Goal: Transaction & Acquisition: Purchase product/service

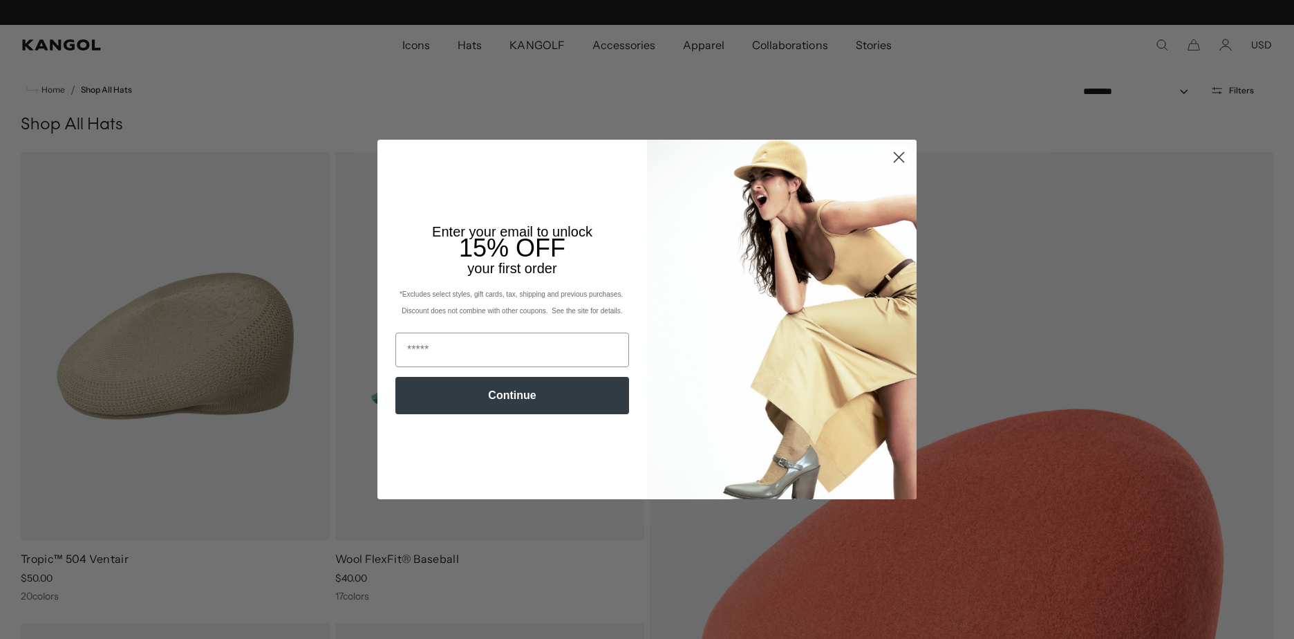
click at [894, 154] on icon "Close dialog" at bounding box center [899, 157] width 10 height 10
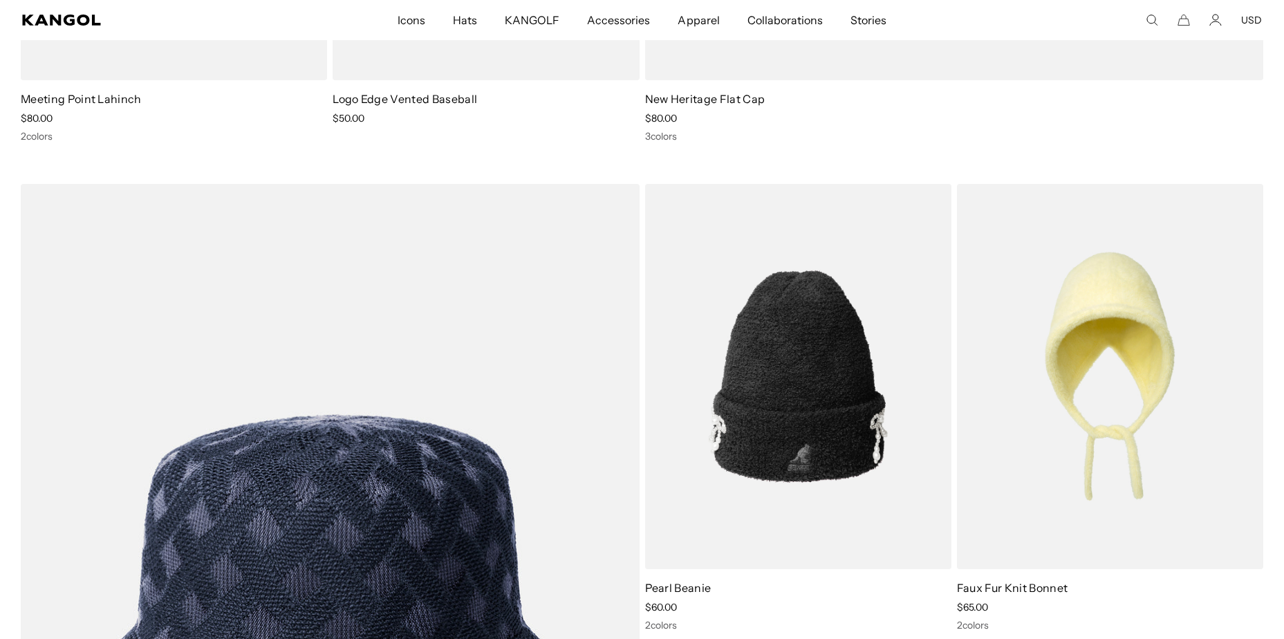
click at [1154, 19] on icon "Search here" at bounding box center [1151, 20] width 12 height 12
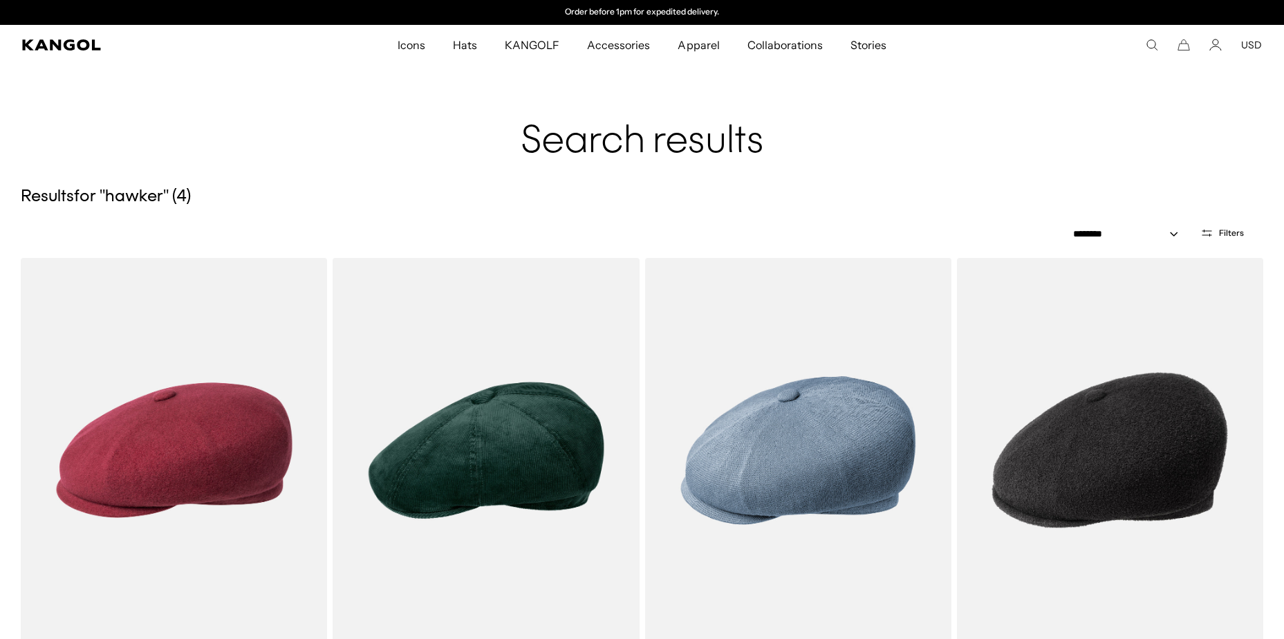
click at [1153, 37] on comp-header "Icons Icons Buckets & Casuals Berets 504s & 507s" at bounding box center [642, 45] width 1284 height 40
click at [1153, 40] on use "Search here" at bounding box center [1152, 45] width 10 height 10
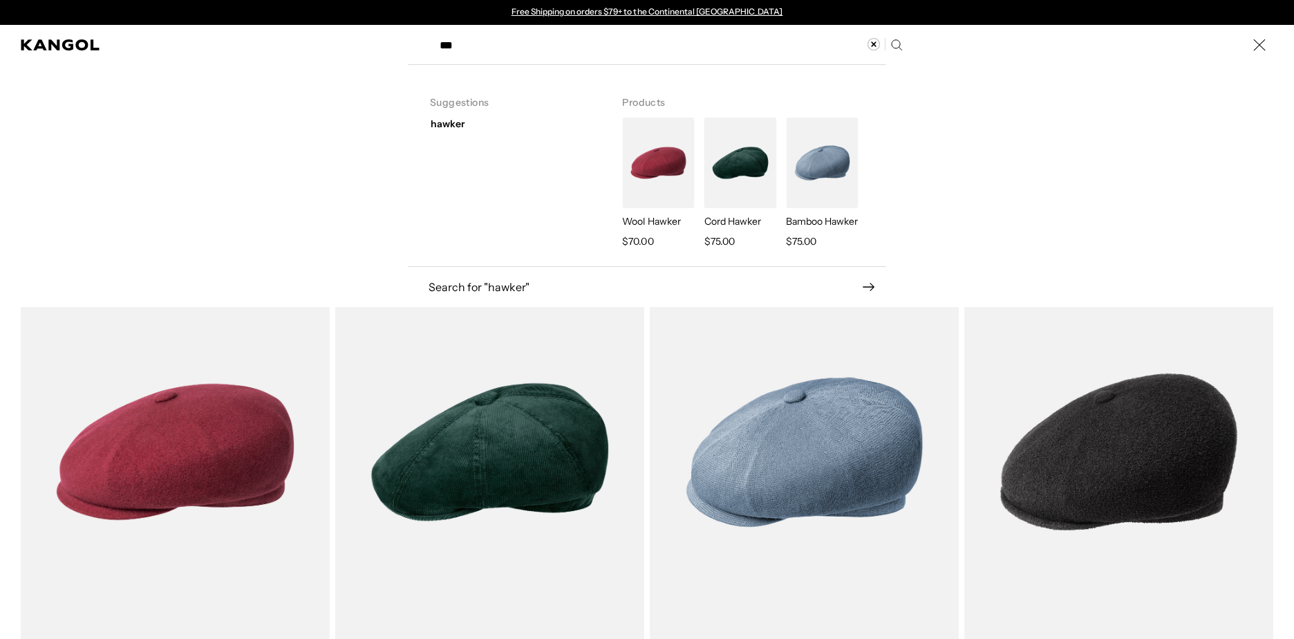
type input "***"
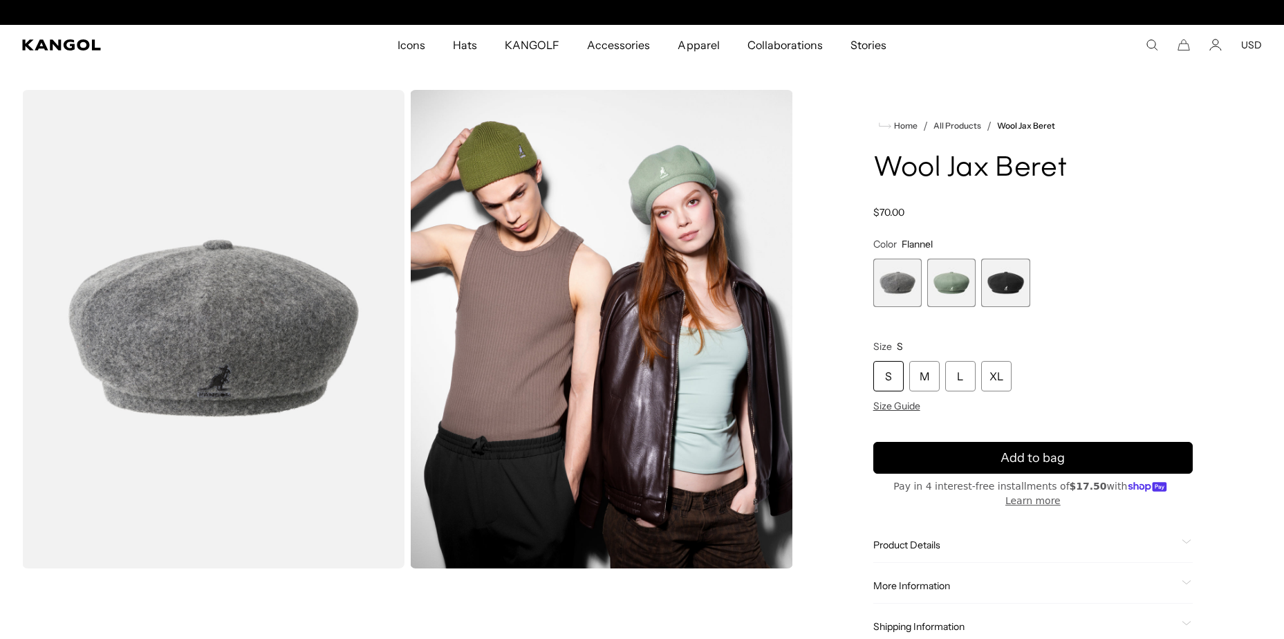
scroll to position [0, 285]
click at [1009, 273] on span "3 of 3" at bounding box center [1005, 283] width 48 height 48
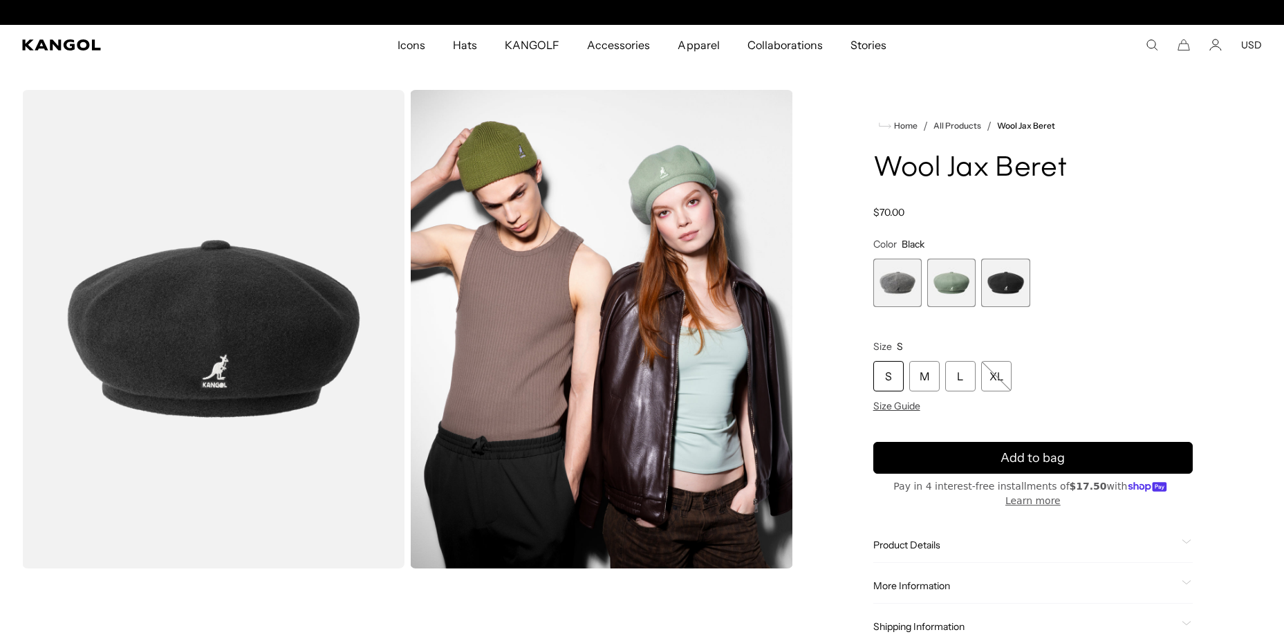
scroll to position [0, 285]
click at [894, 273] on span "1 of 3" at bounding box center [897, 283] width 48 height 48
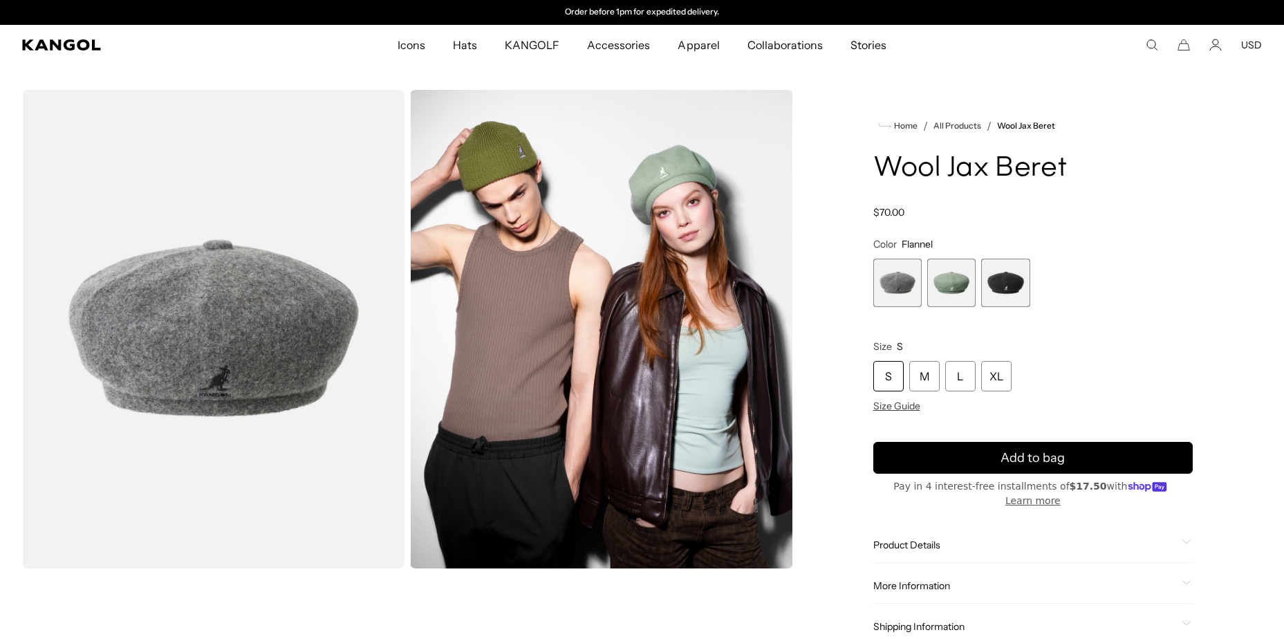
click at [934, 280] on span "2 of 3" at bounding box center [951, 283] width 48 height 48
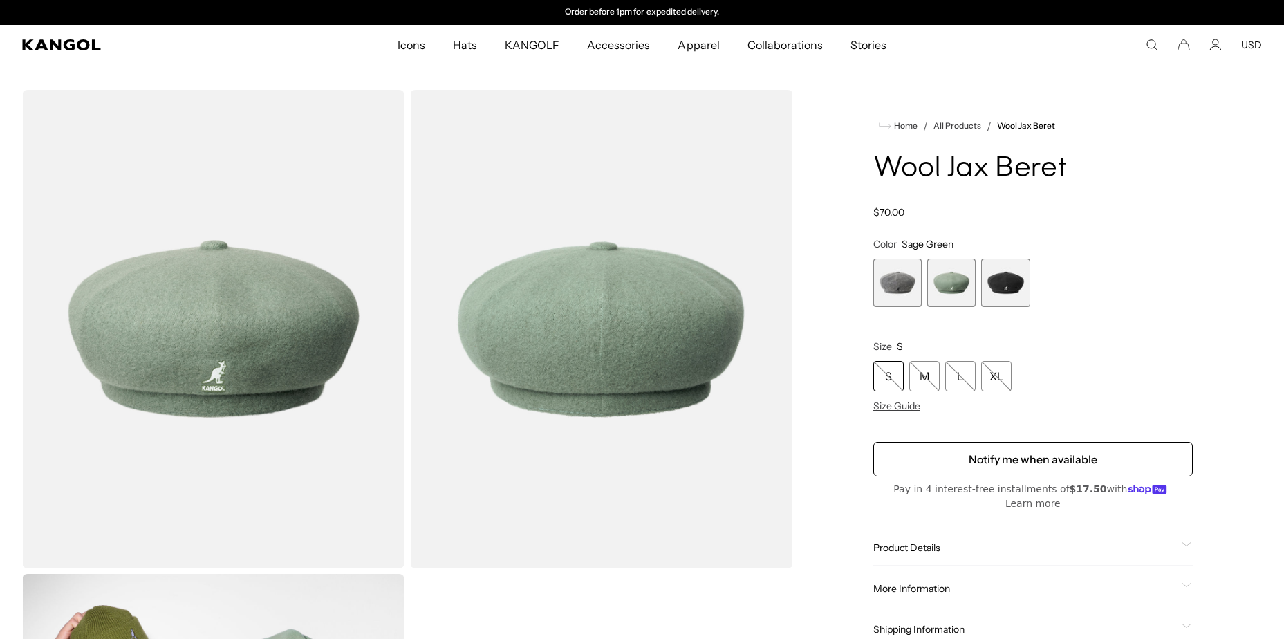
click at [984, 294] on span "3 of 3" at bounding box center [1005, 283] width 48 height 48
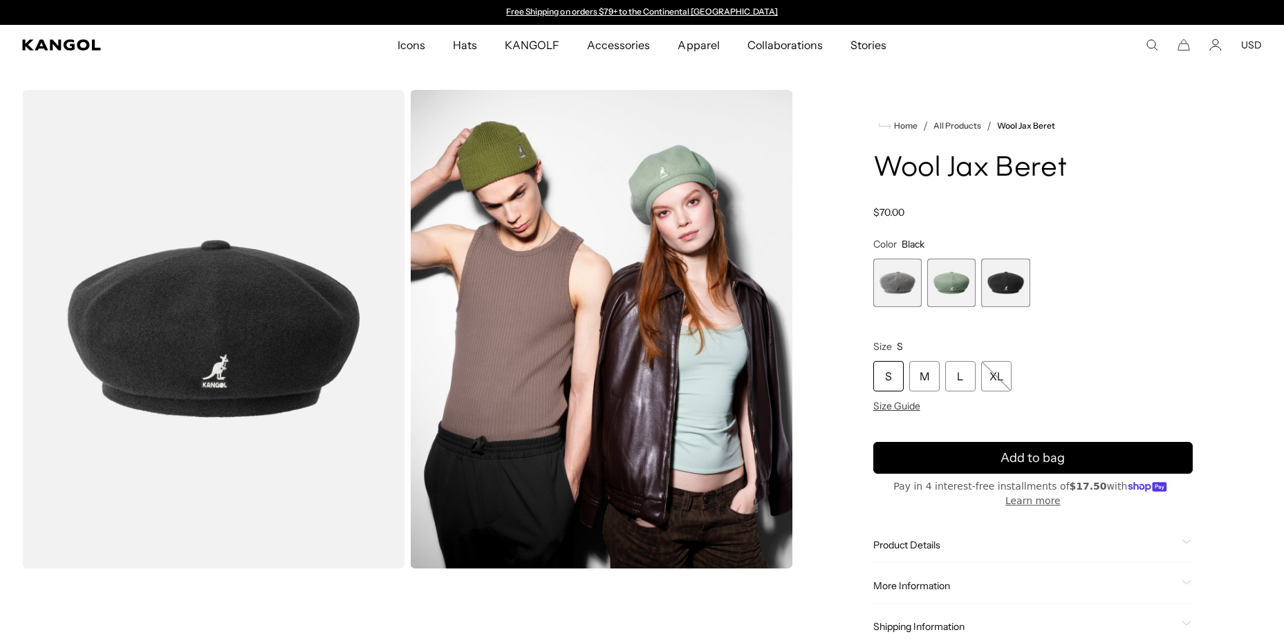
click at [951, 292] on span "2 of 3" at bounding box center [951, 283] width 48 height 48
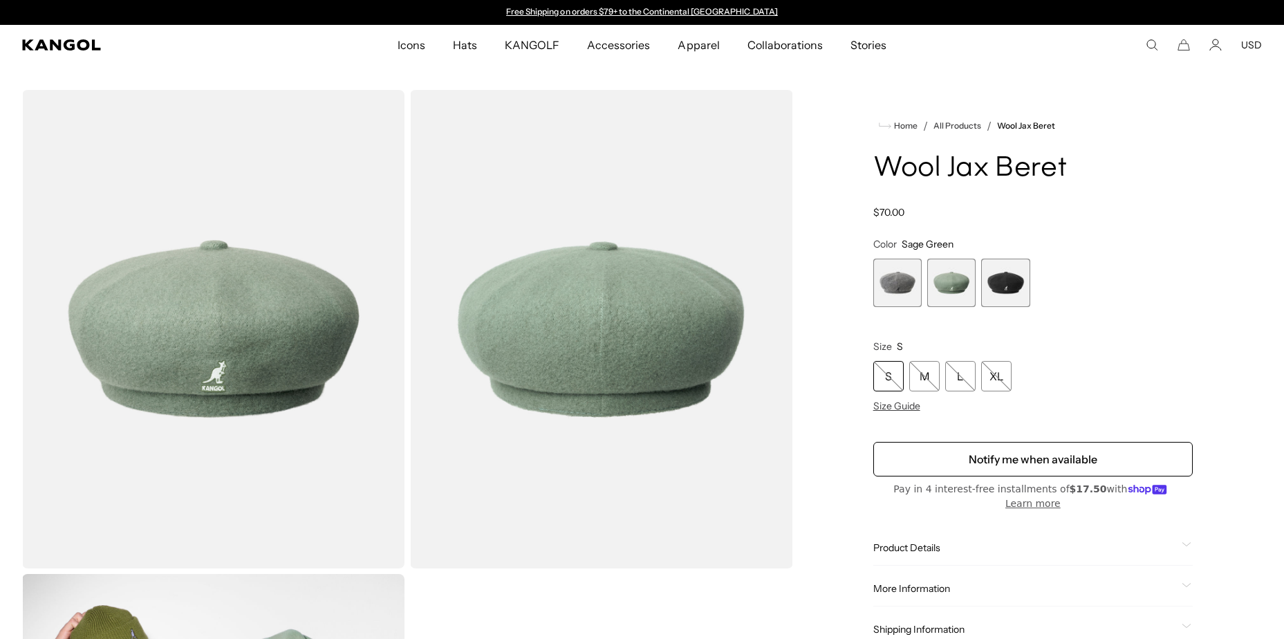
click at [1001, 289] on span "3 of 3" at bounding box center [1005, 283] width 48 height 48
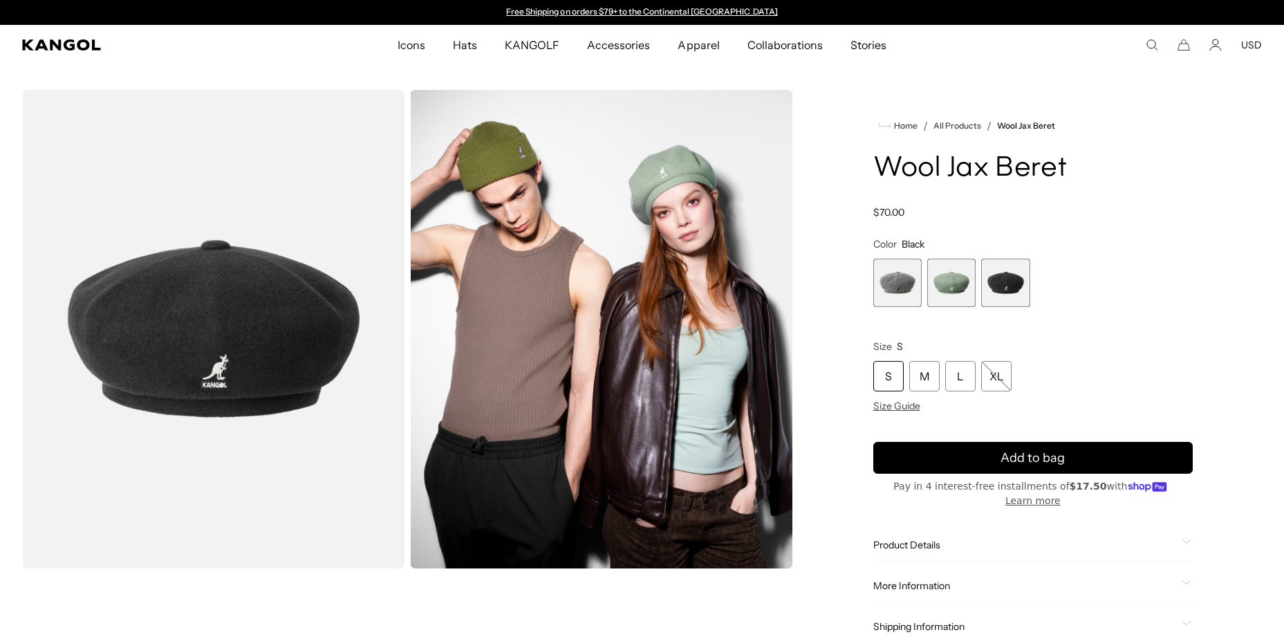
click at [888, 276] on span "1 of 3" at bounding box center [897, 283] width 48 height 48
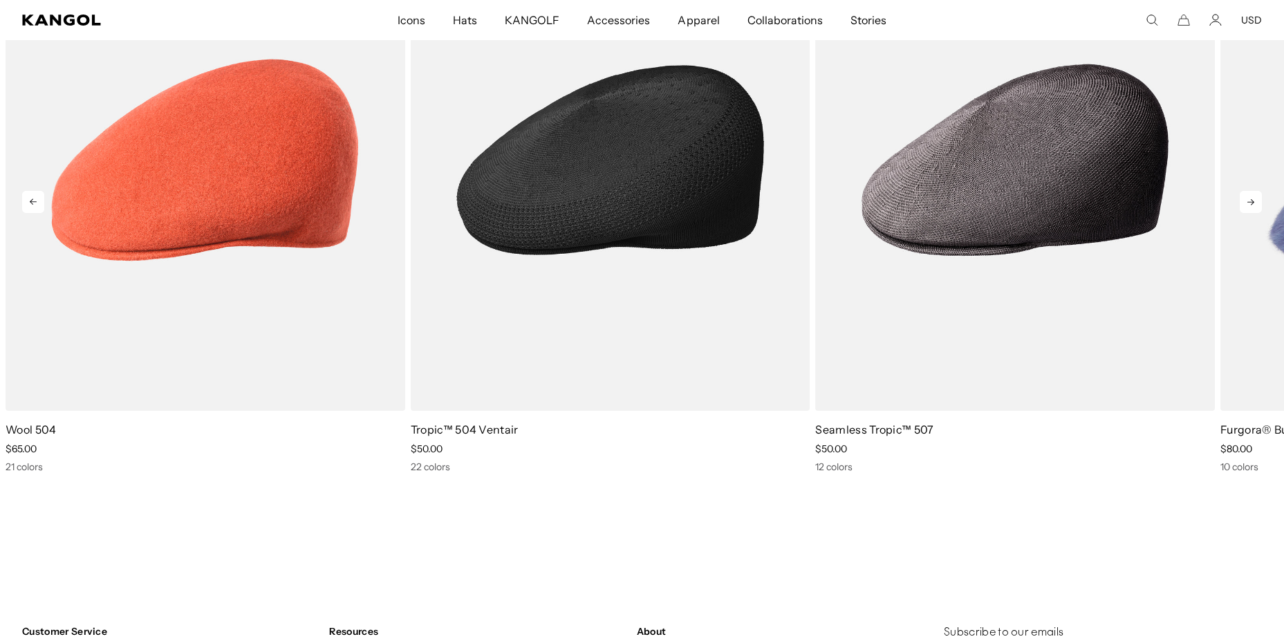
scroll to position [0, 285]
click at [576, 224] on img "2 of 10" at bounding box center [611, 159] width 400 height 501
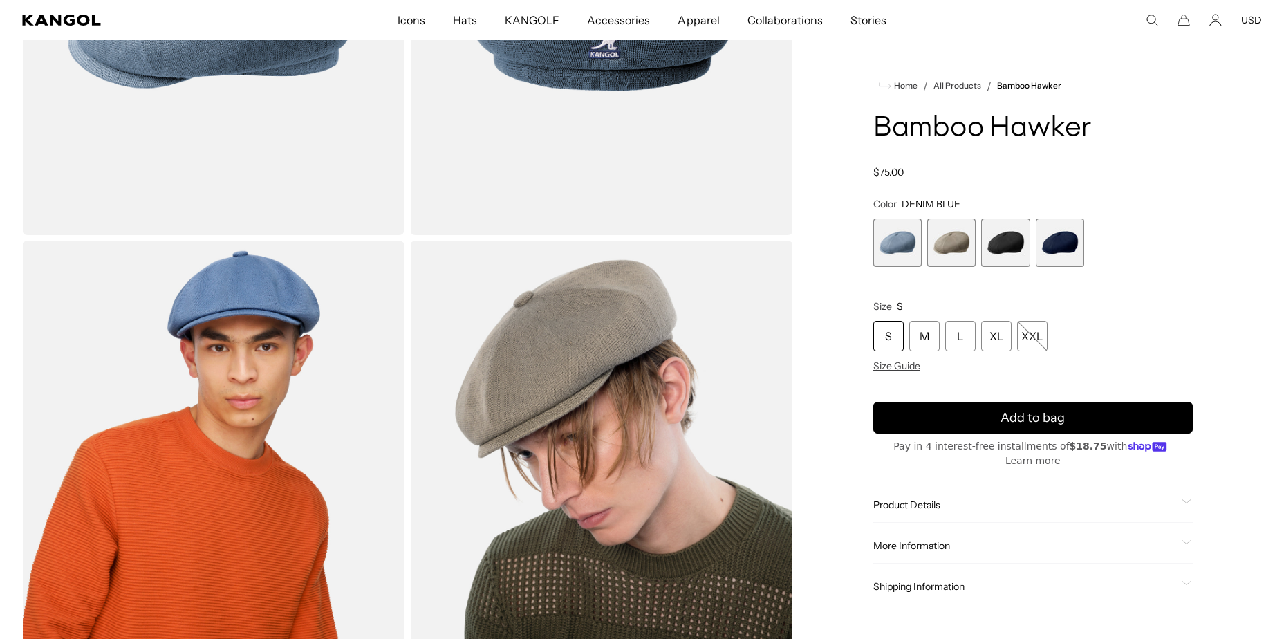
scroll to position [415, 0]
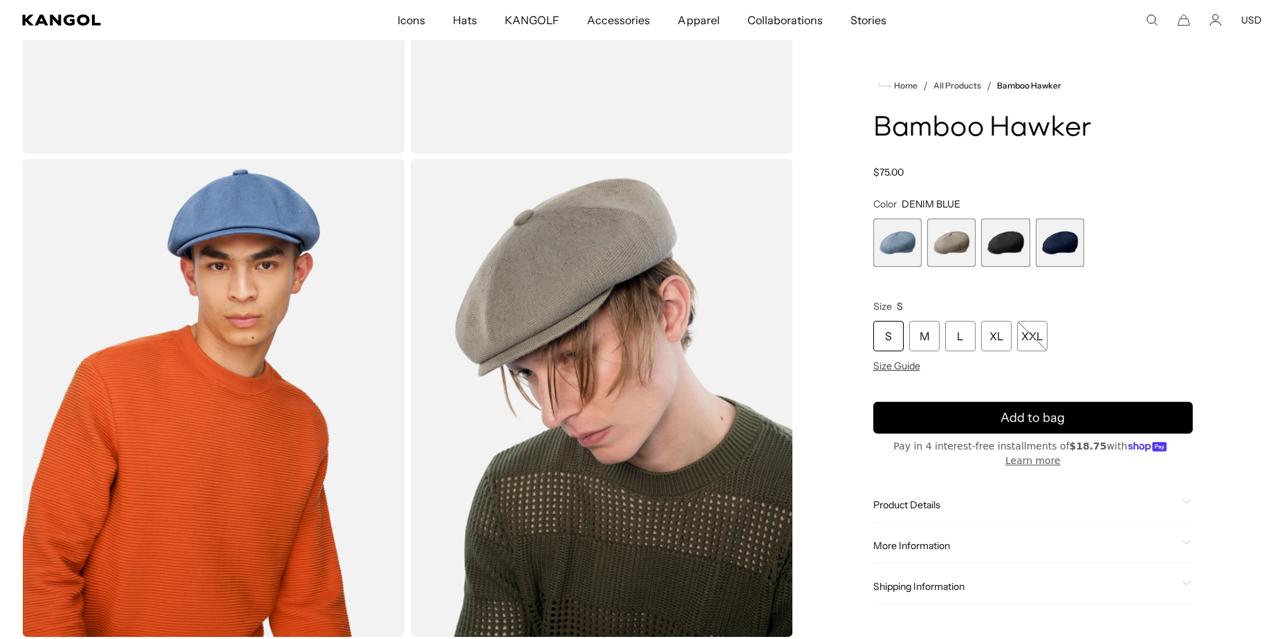
click at [1001, 245] on span "3 of 4" at bounding box center [1005, 242] width 48 height 48
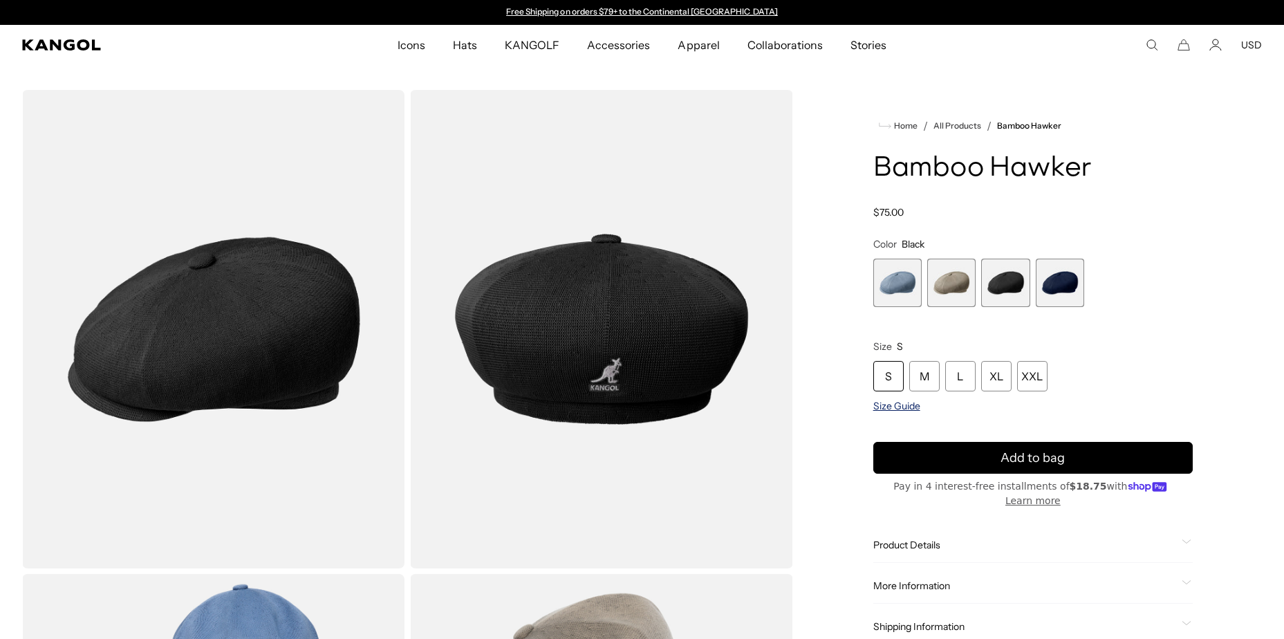
click at [894, 402] on span "Size Guide" at bounding box center [896, 406] width 47 height 12
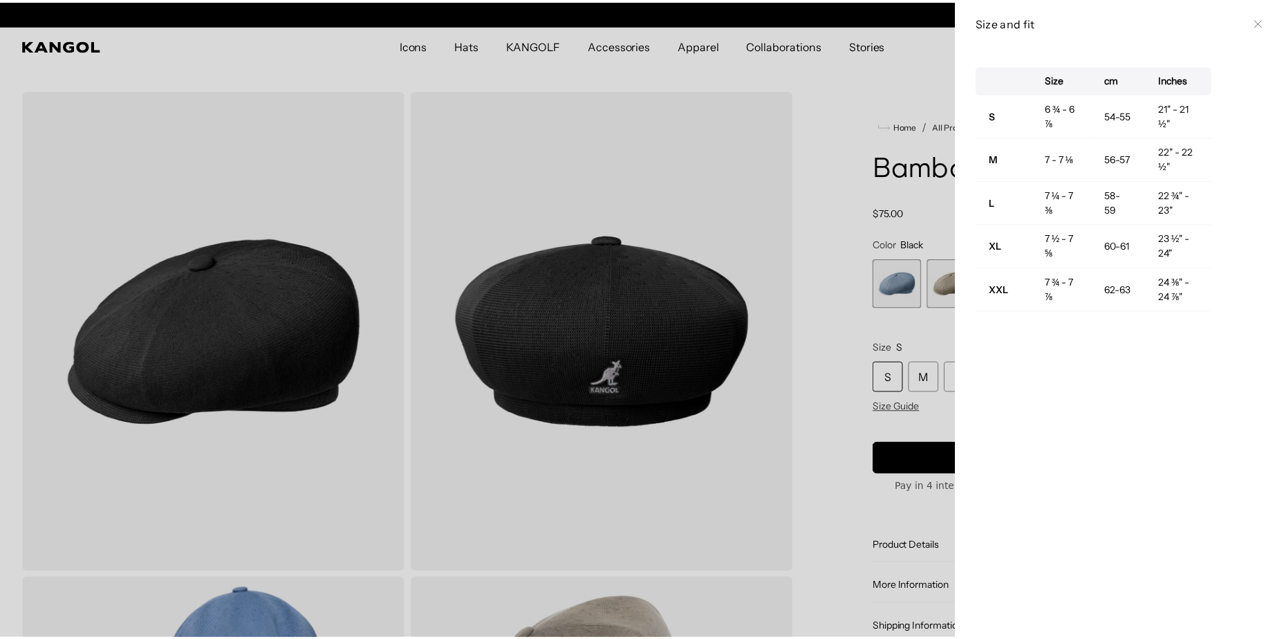
scroll to position [0, 285]
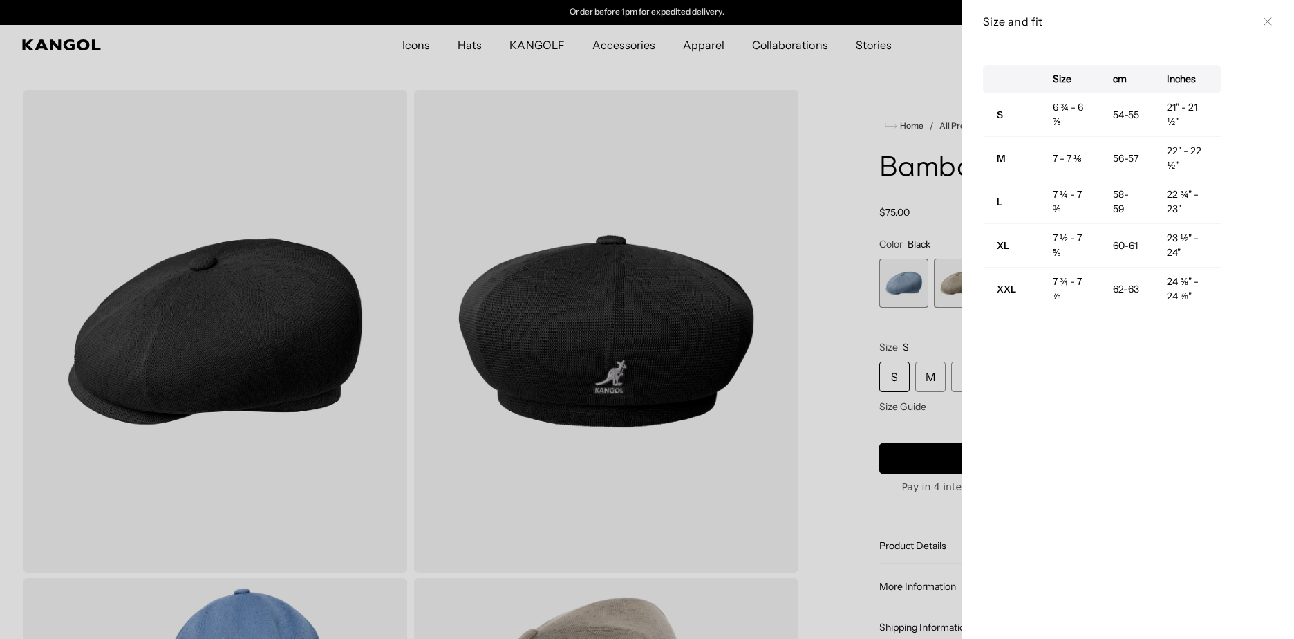
click at [941, 206] on div at bounding box center [647, 319] width 1294 height 639
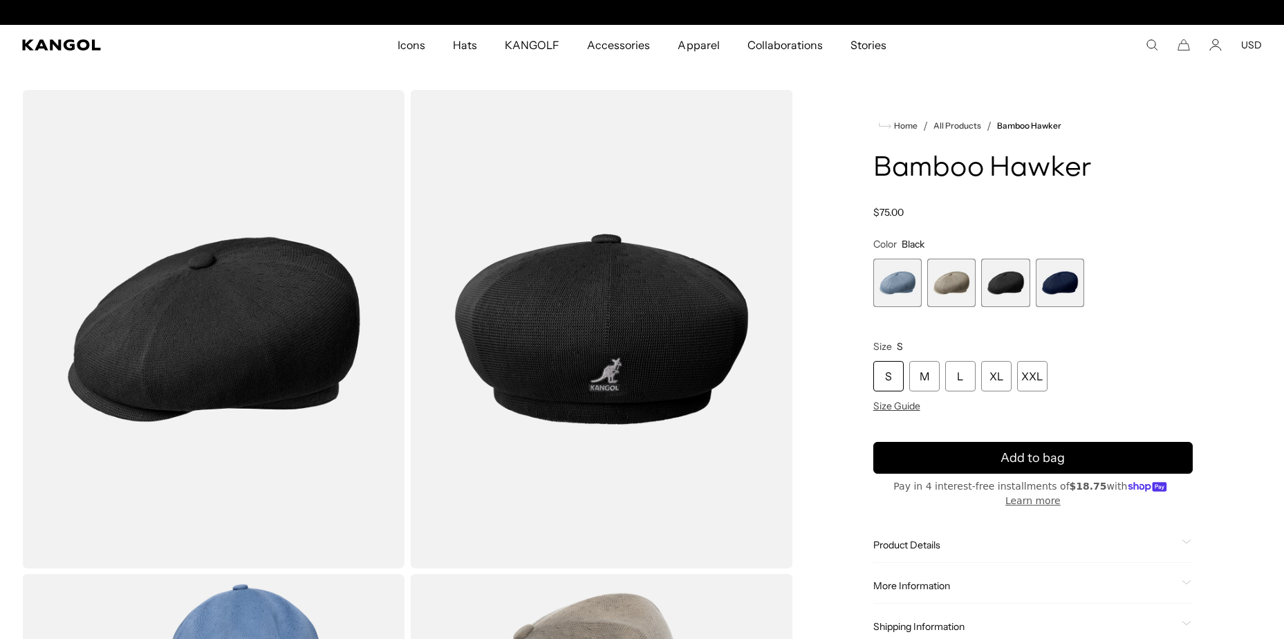
scroll to position [0, 0]
click at [948, 377] on div "L" at bounding box center [960, 376] width 30 height 30
click at [981, 377] on div "XL" at bounding box center [996, 376] width 30 height 30
click at [973, 377] on div "L" at bounding box center [960, 376] width 30 height 30
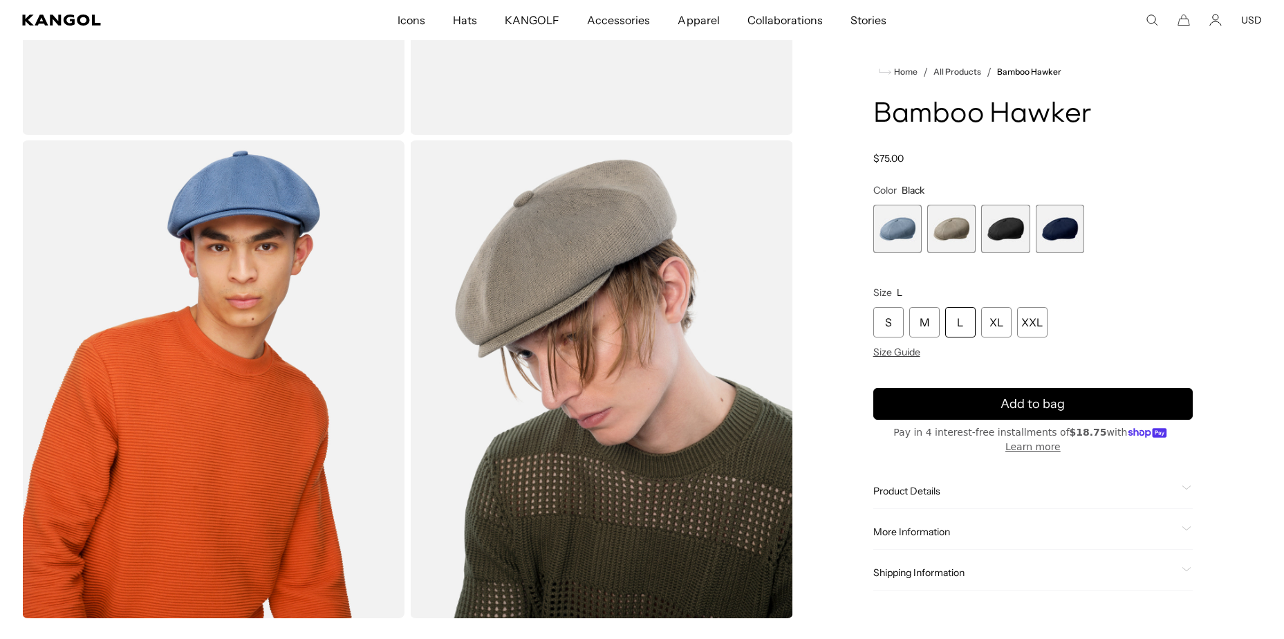
scroll to position [207, 0]
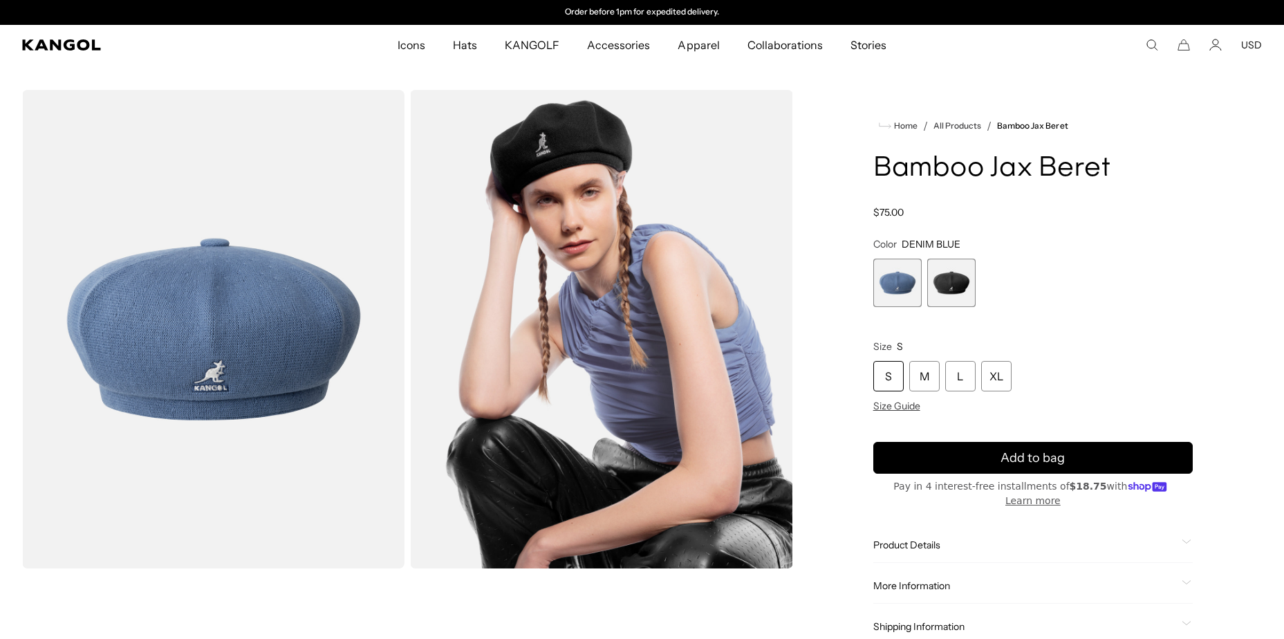
click at [927, 281] on span "2 of 2" at bounding box center [951, 283] width 48 height 48
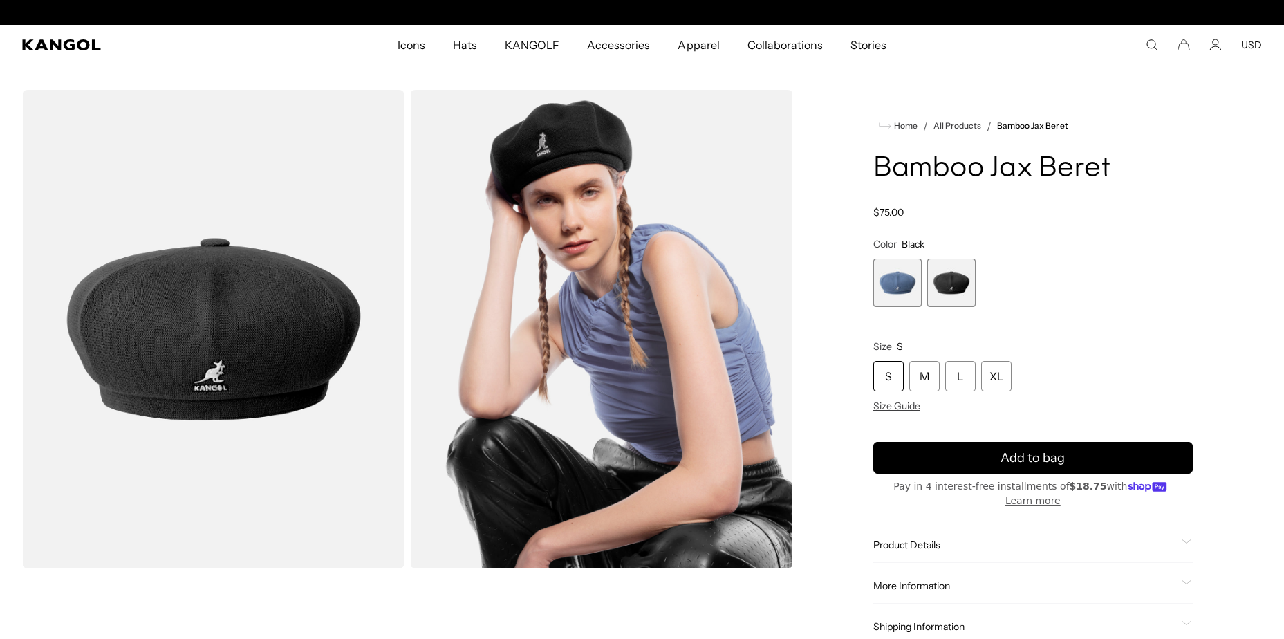
scroll to position [0, 285]
click at [944, 283] on span "2 of 2" at bounding box center [951, 283] width 48 height 48
click at [885, 280] on span "1 of 2" at bounding box center [897, 283] width 48 height 48
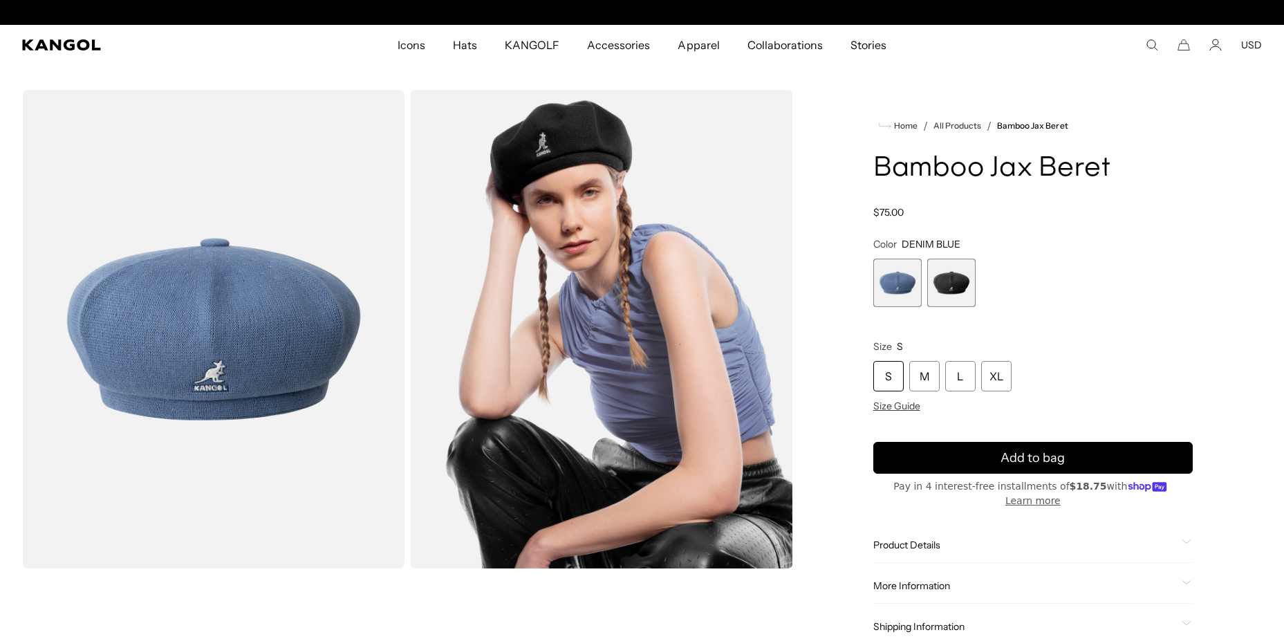
click at [955, 285] on span "2 of 2" at bounding box center [951, 283] width 48 height 48
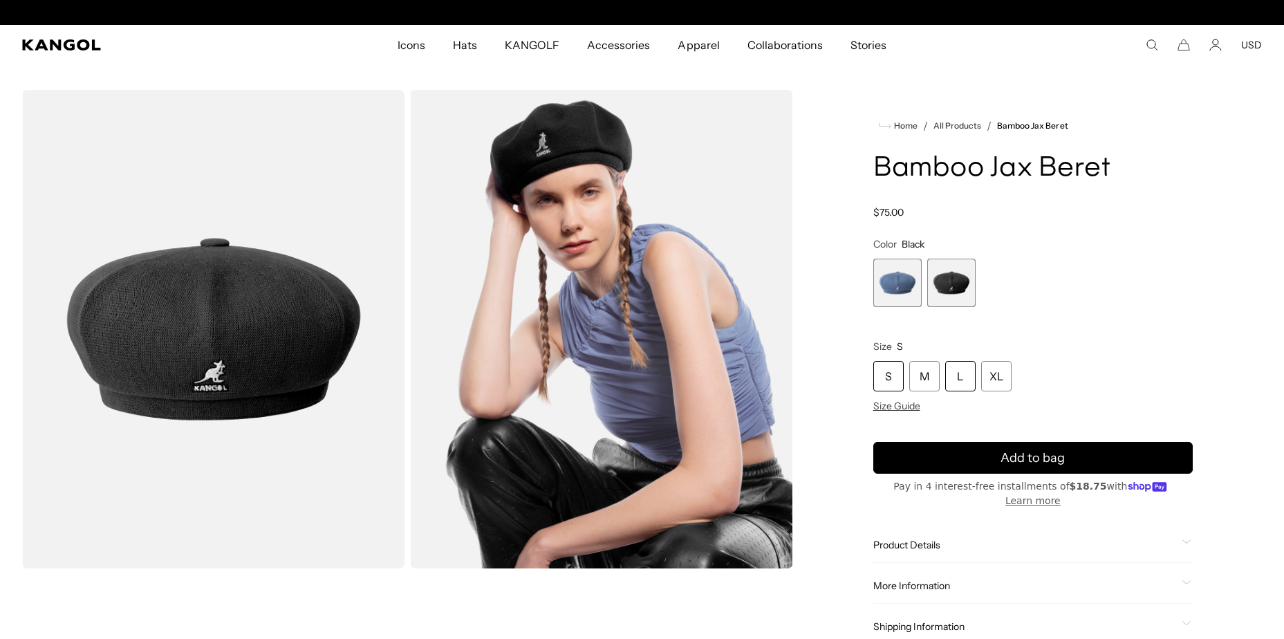
scroll to position [0, 285]
click at [948, 366] on div "L" at bounding box center [960, 376] width 30 height 30
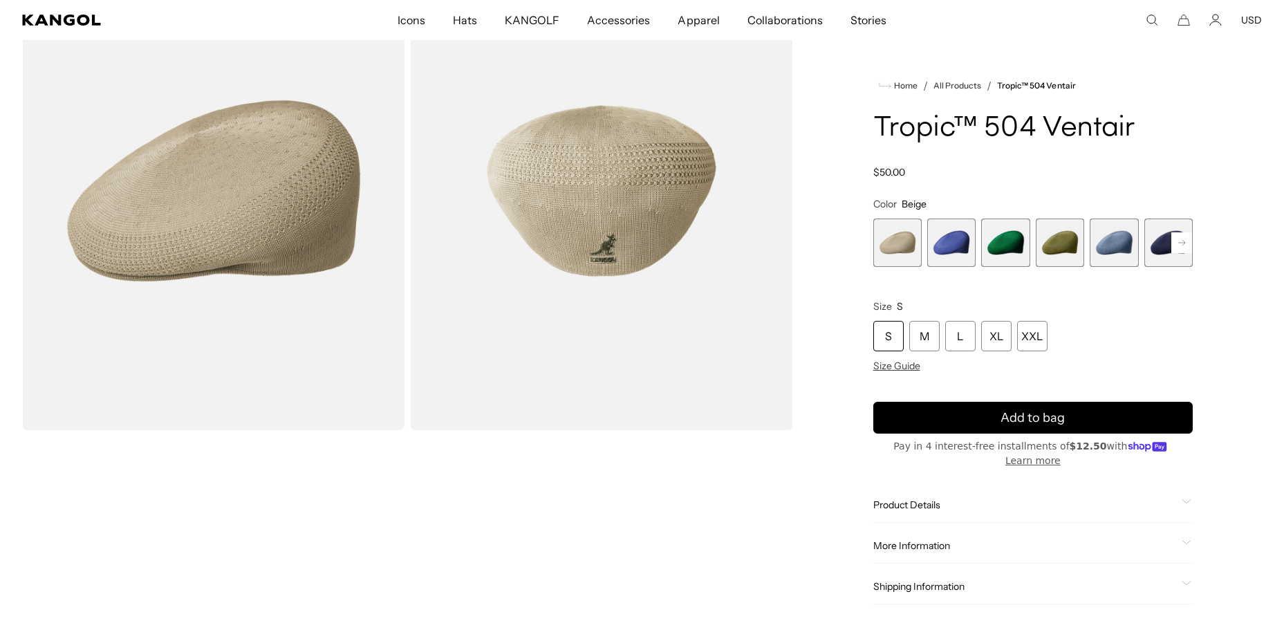
scroll to position [0, 285]
click at [982, 233] on span "3 of 22" at bounding box center [1005, 242] width 48 height 48
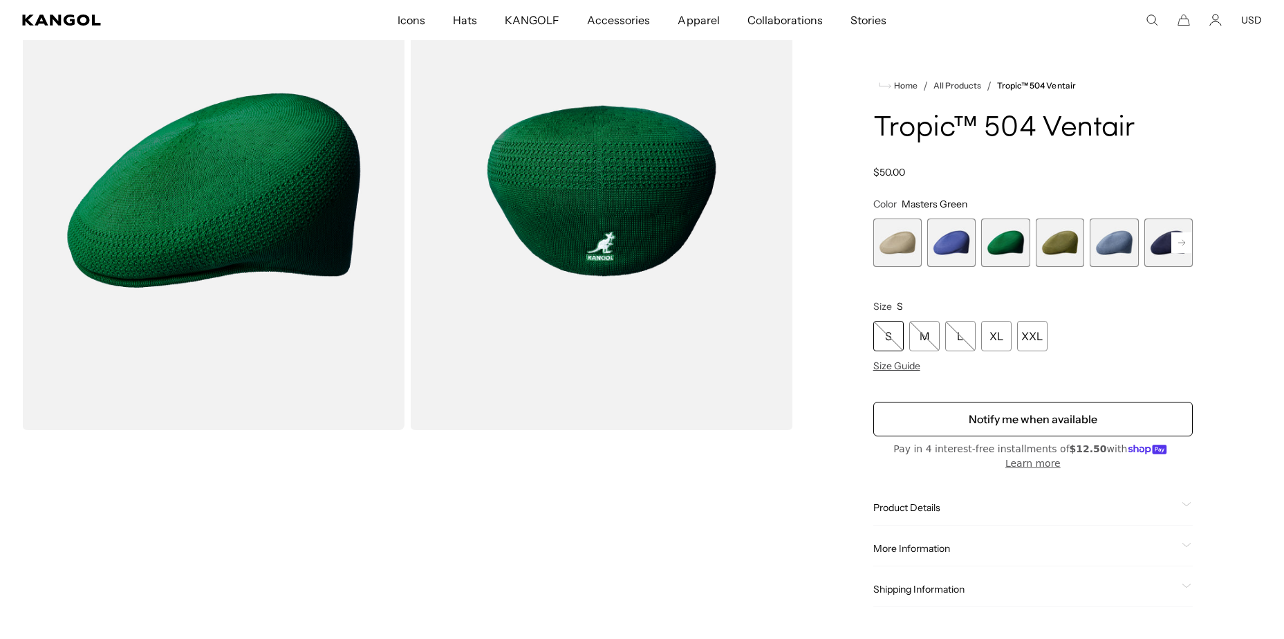
click at [993, 244] on span "3 of 22" at bounding box center [1005, 242] width 48 height 48
click at [1105, 244] on span "5 of 22" at bounding box center [1113, 242] width 48 height 48
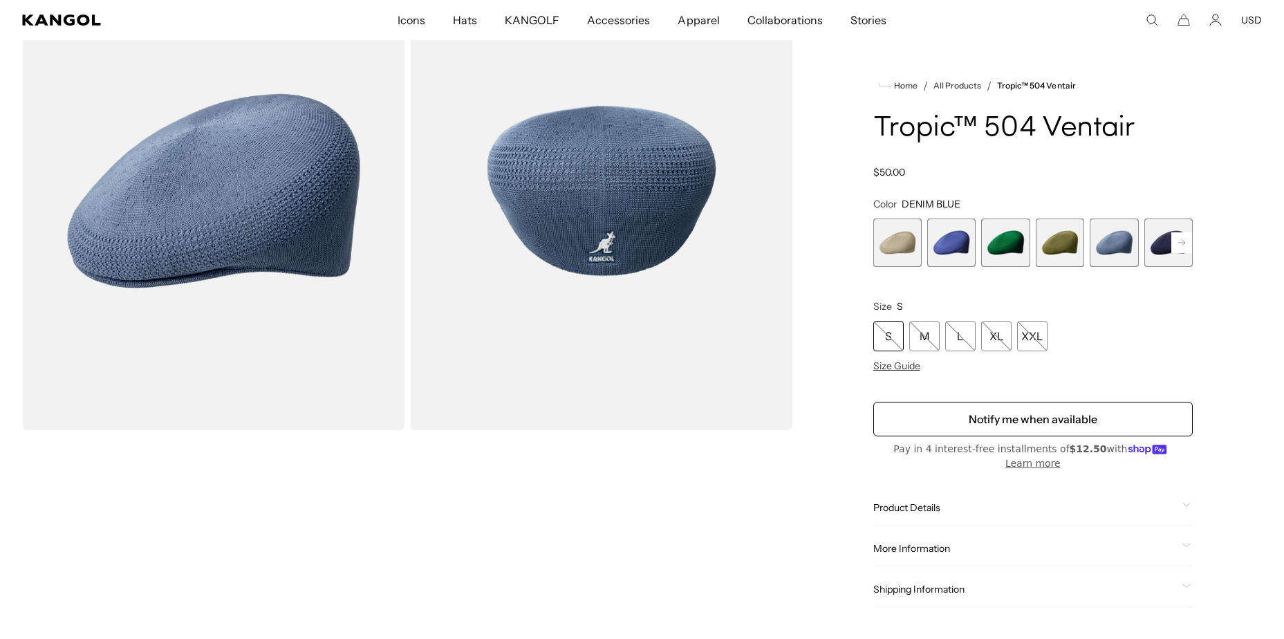
click at [1160, 251] on span "6 of 22" at bounding box center [1168, 242] width 48 height 48
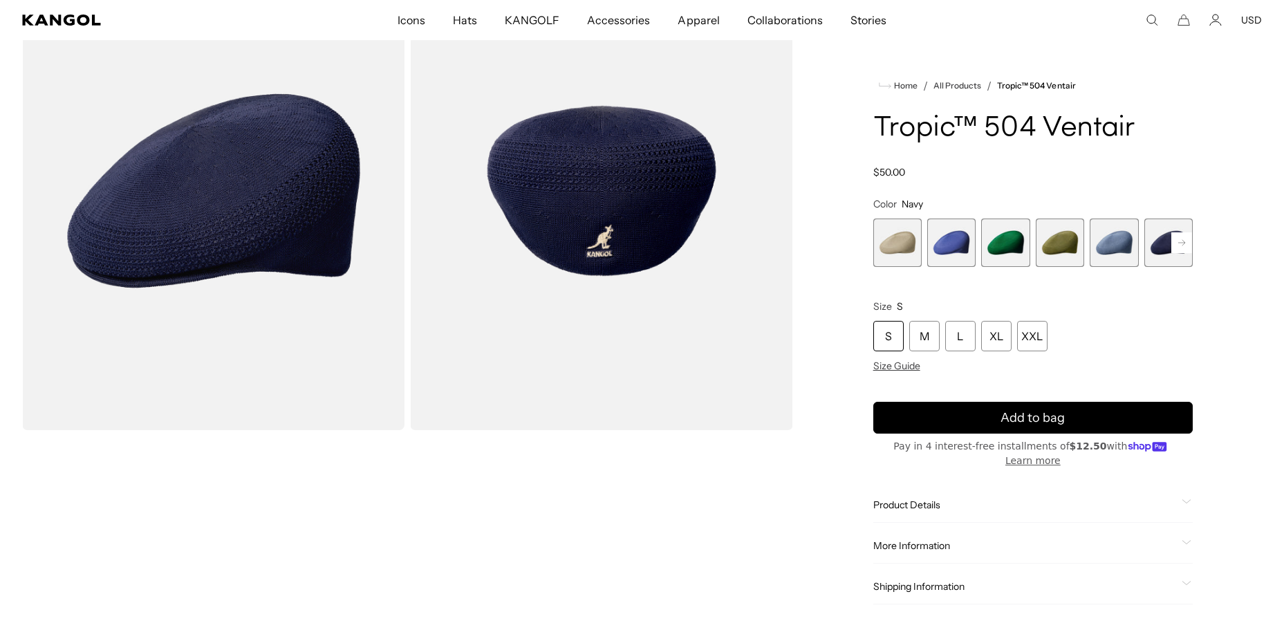
click at [1123, 250] on span "5 of 22" at bounding box center [1113, 242] width 48 height 48
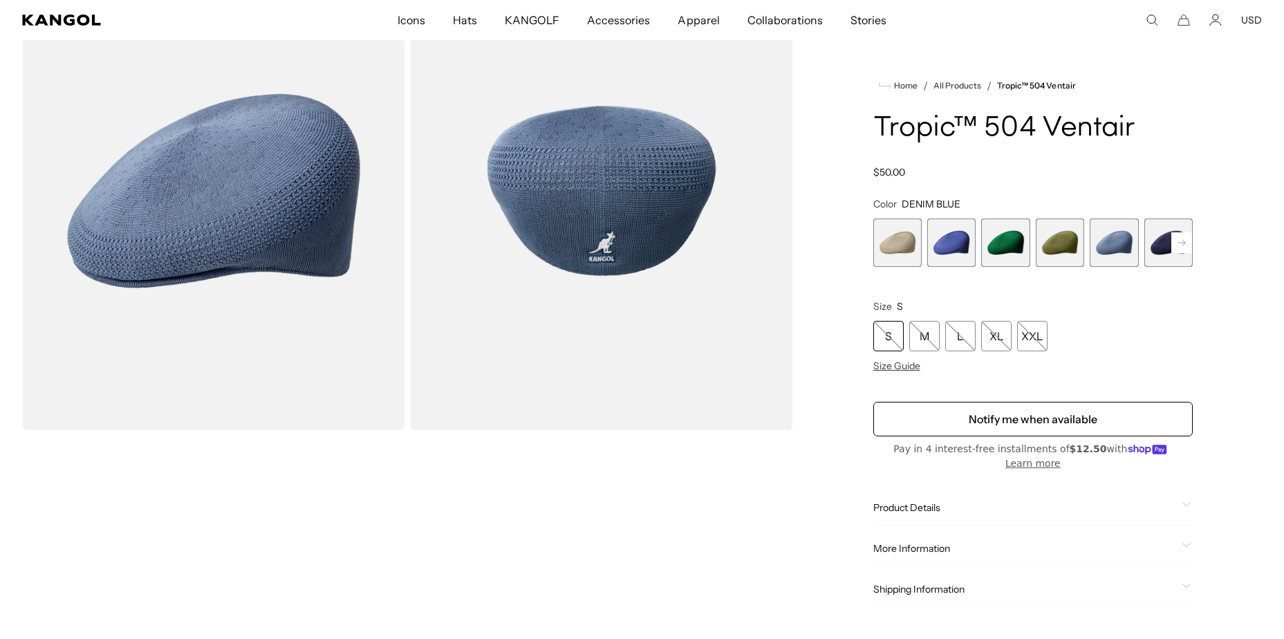
click at [1161, 251] on span "6 of 22" at bounding box center [1168, 242] width 48 height 48
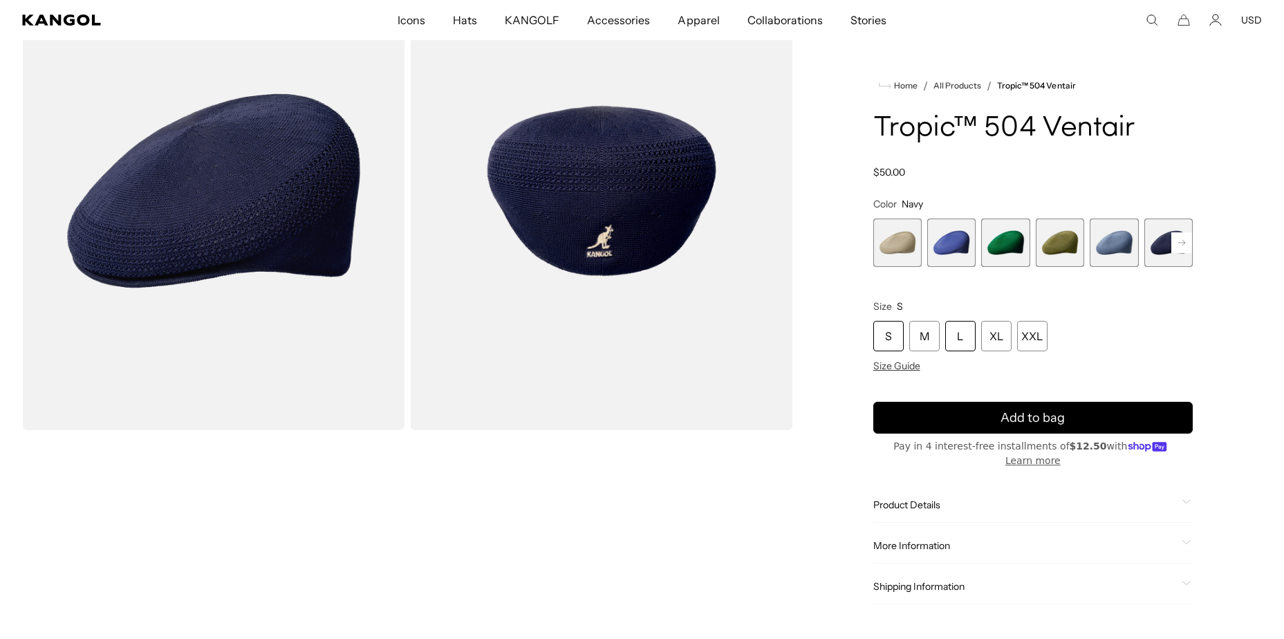
click at [973, 339] on div "L" at bounding box center [960, 336] width 30 height 30
click at [990, 339] on div "XL" at bounding box center [996, 336] width 30 height 30
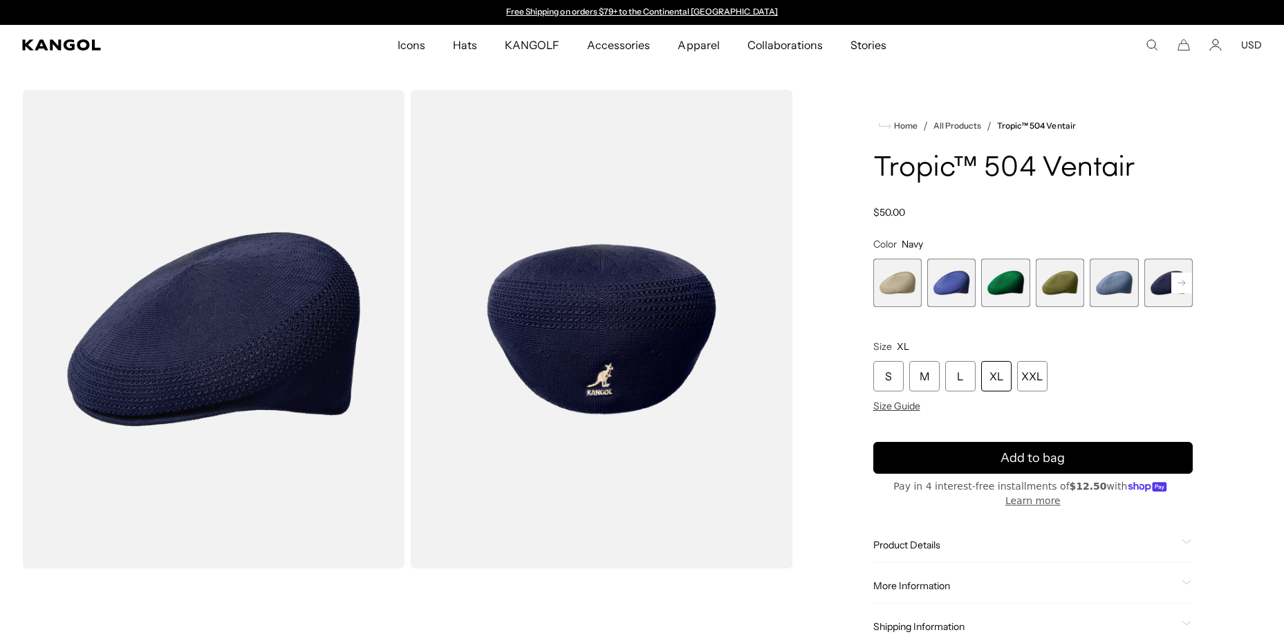
click at [1181, 271] on span "6 of 22" at bounding box center [1168, 283] width 48 height 48
click at [1152, 279] on span "6 of 22" at bounding box center [1168, 283] width 48 height 48
click at [1060, 283] on span "4 of 22" at bounding box center [1059, 283] width 48 height 48
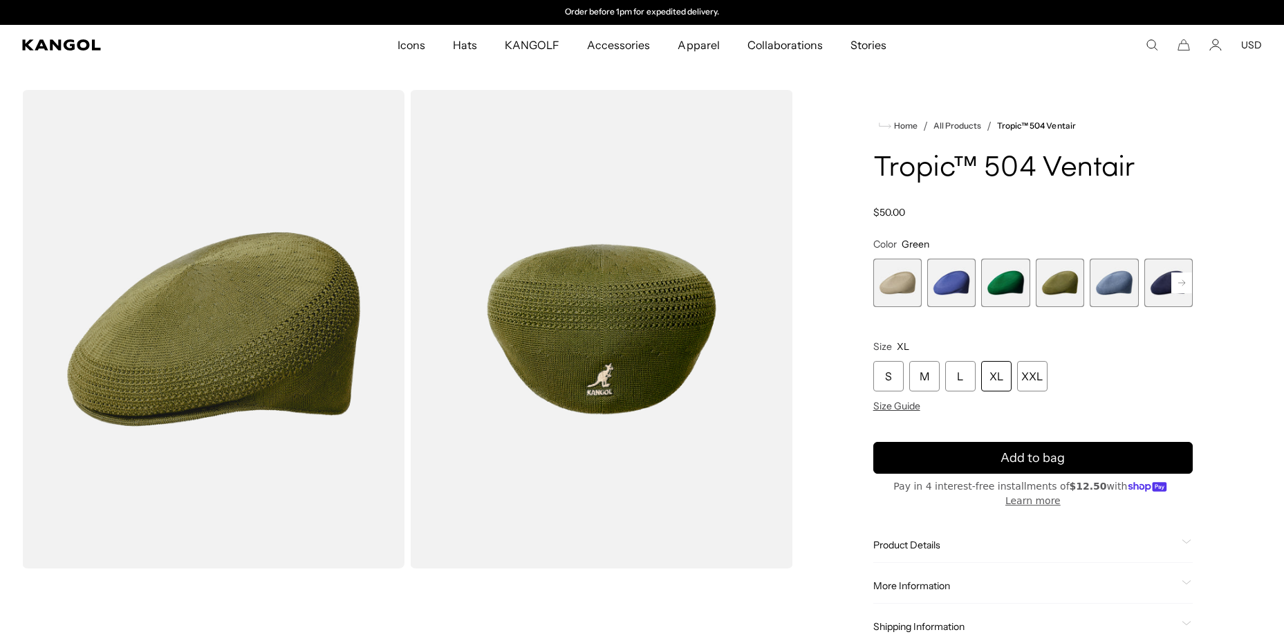
click at [1093, 285] on span "5 of 22" at bounding box center [1113, 283] width 48 height 48
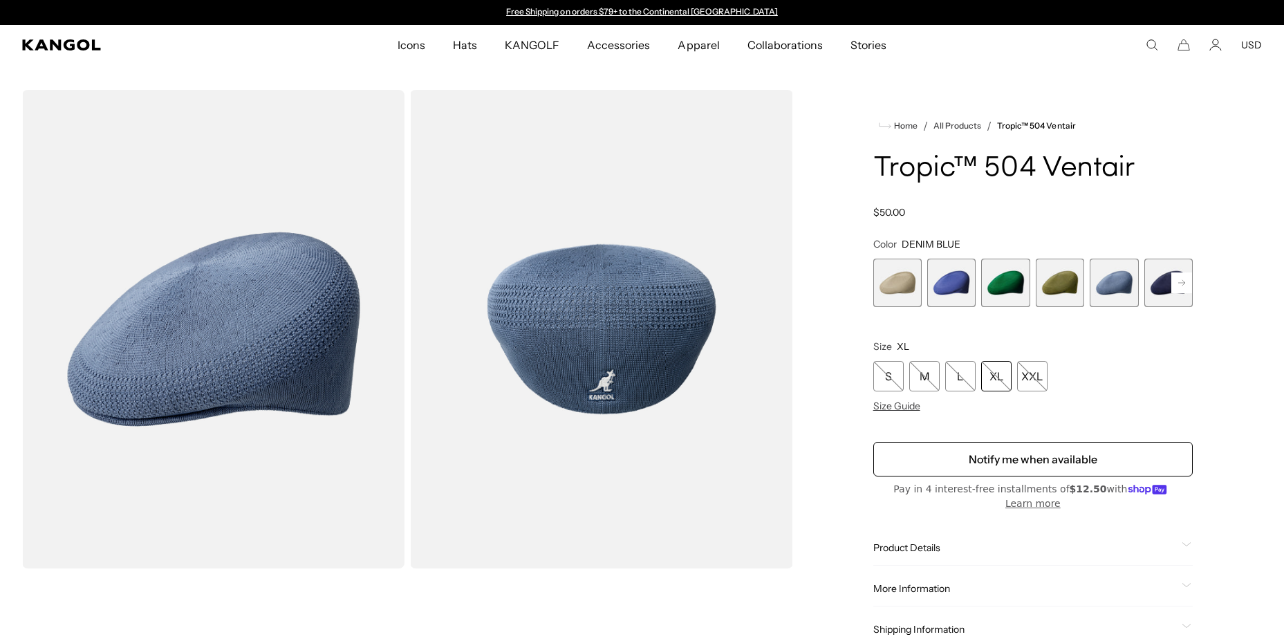
click at [1179, 282] on rect at bounding box center [1181, 282] width 21 height 21
click at [1176, 285] on rect at bounding box center [1181, 282] width 21 height 21
click at [1177, 283] on rect at bounding box center [1181, 282] width 21 height 21
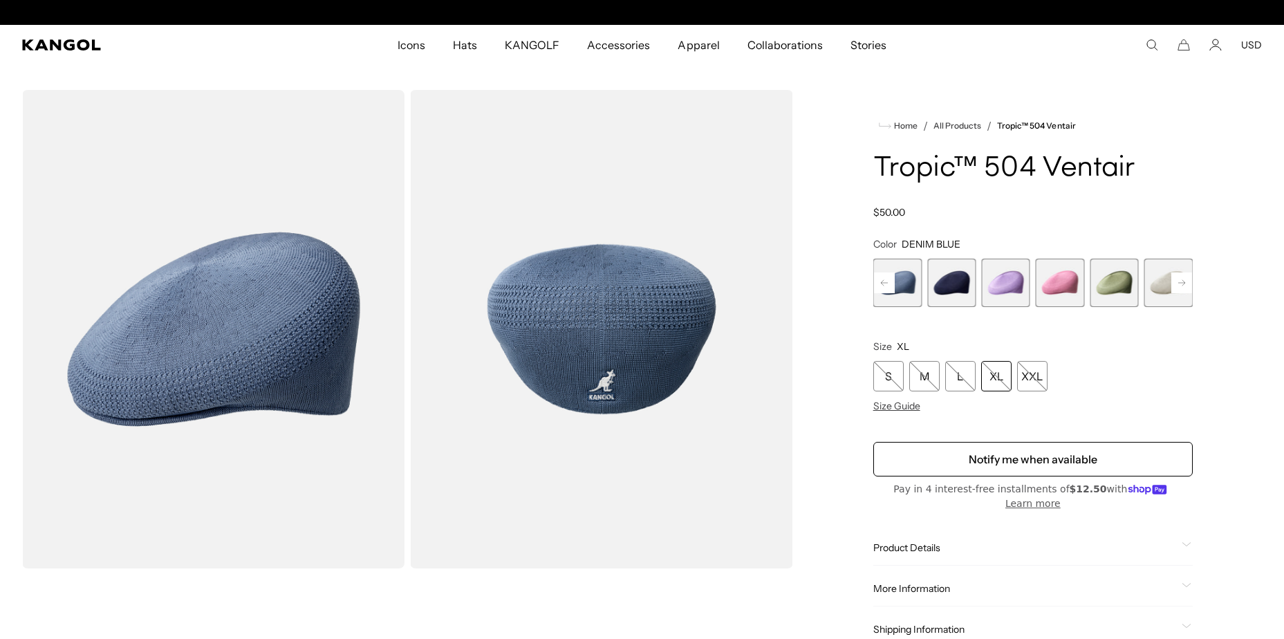
scroll to position [0, 285]
click at [958, 290] on span "6 of 22" at bounding box center [951, 283] width 48 height 48
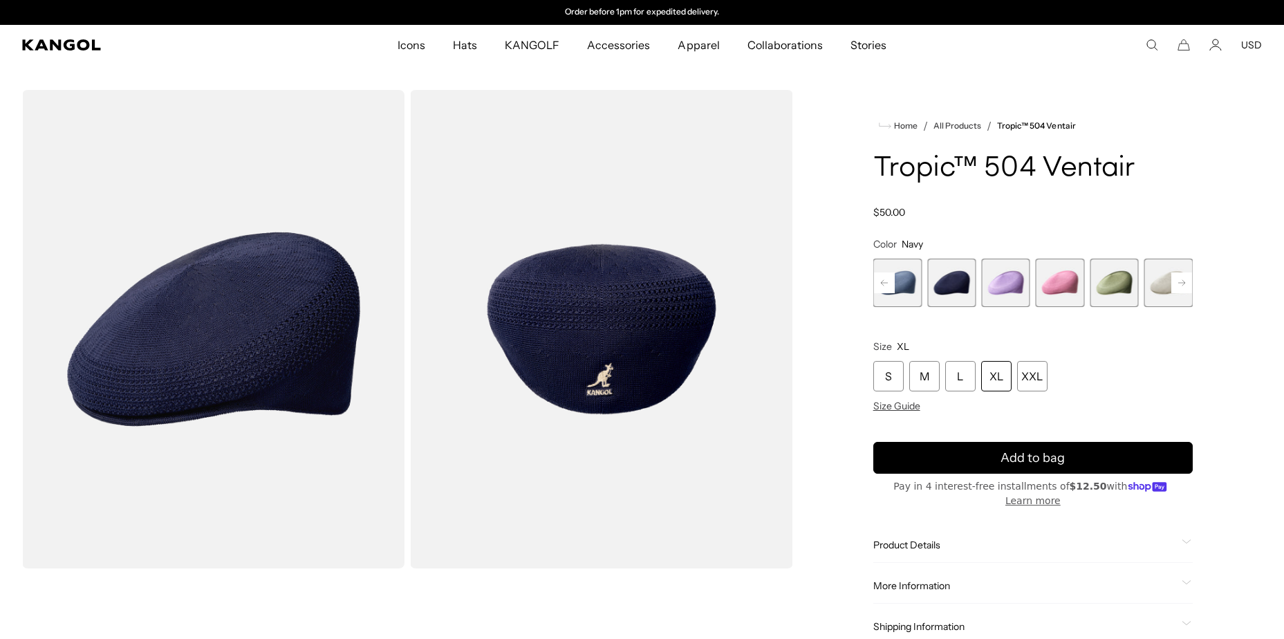
click at [1185, 286] on rect at bounding box center [1181, 282] width 21 height 21
click at [1002, 298] on span "10 of 22" at bounding box center [1005, 283] width 48 height 48
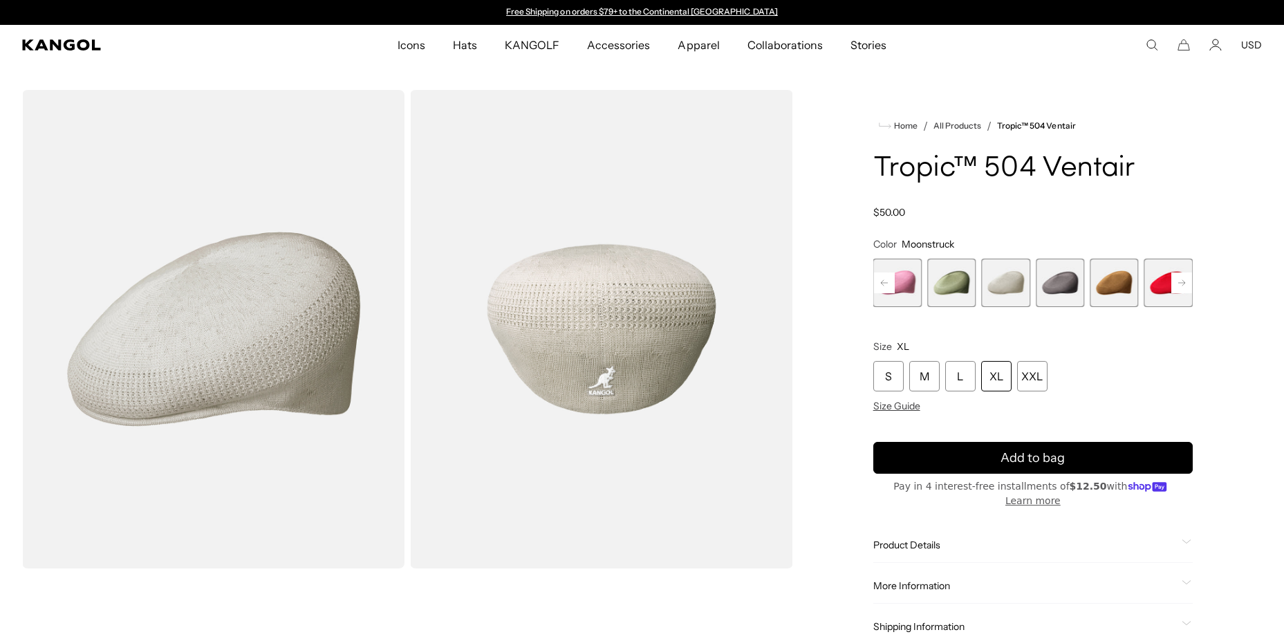
click at [1049, 285] on span "11 of 22" at bounding box center [1059, 283] width 48 height 48
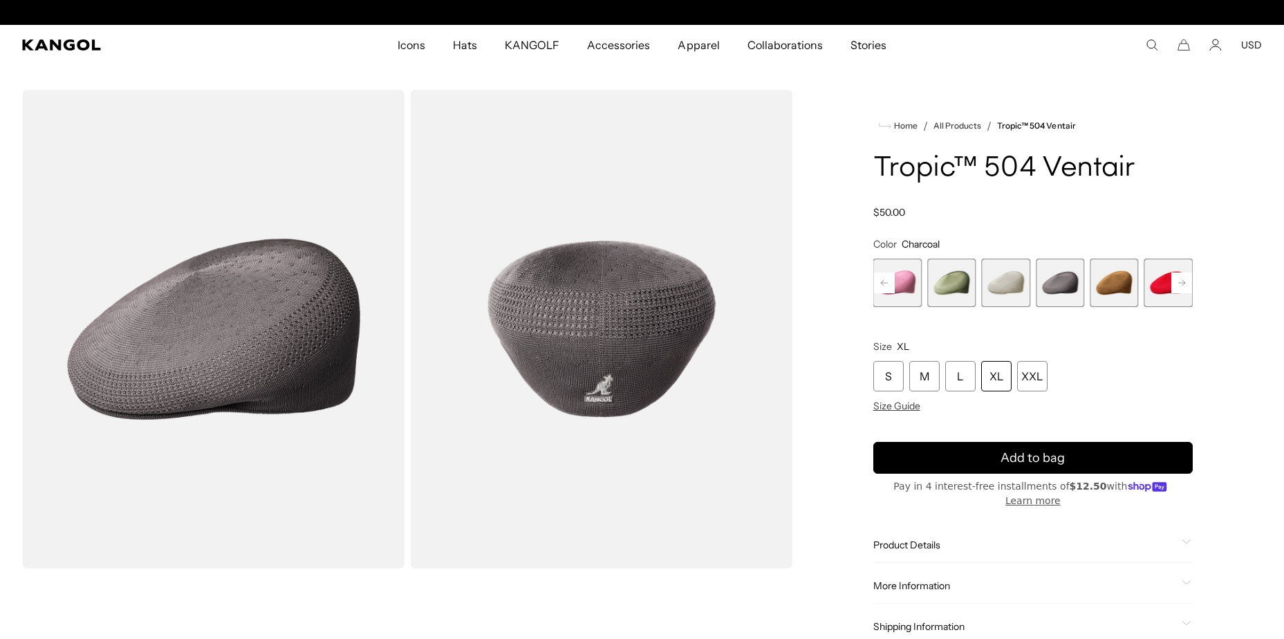
click at [1107, 281] on span "12 of 22" at bounding box center [1113, 283] width 48 height 48
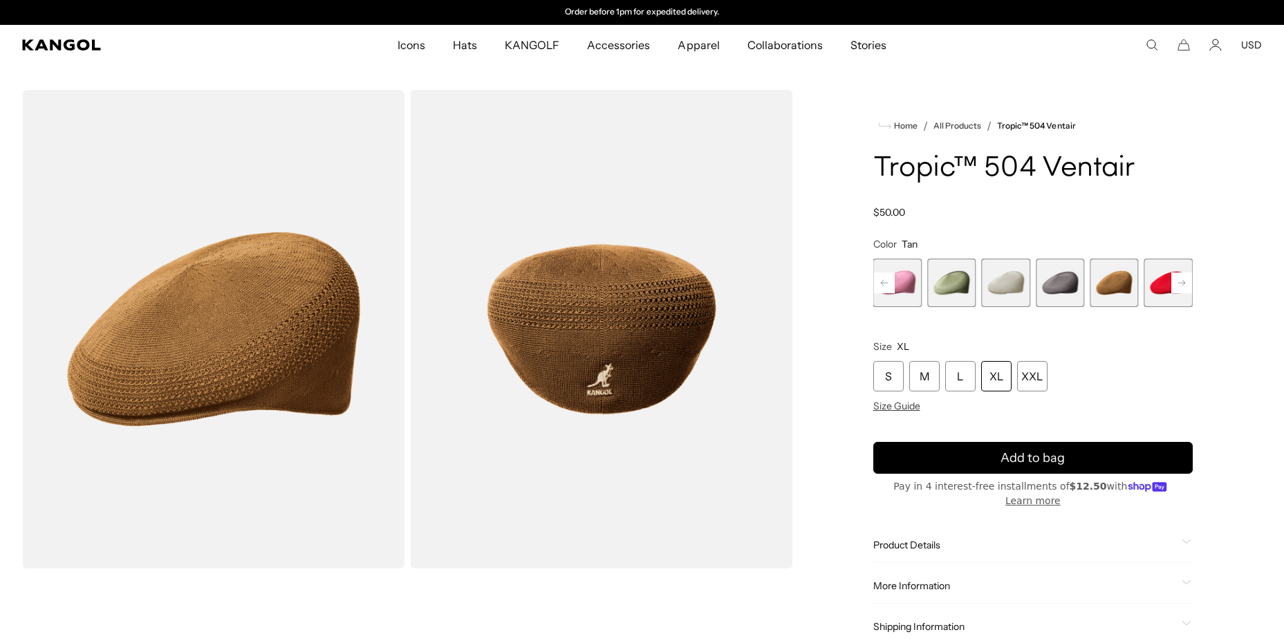
click at [1060, 281] on span "11 of 22" at bounding box center [1059, 283] width 48 height 48
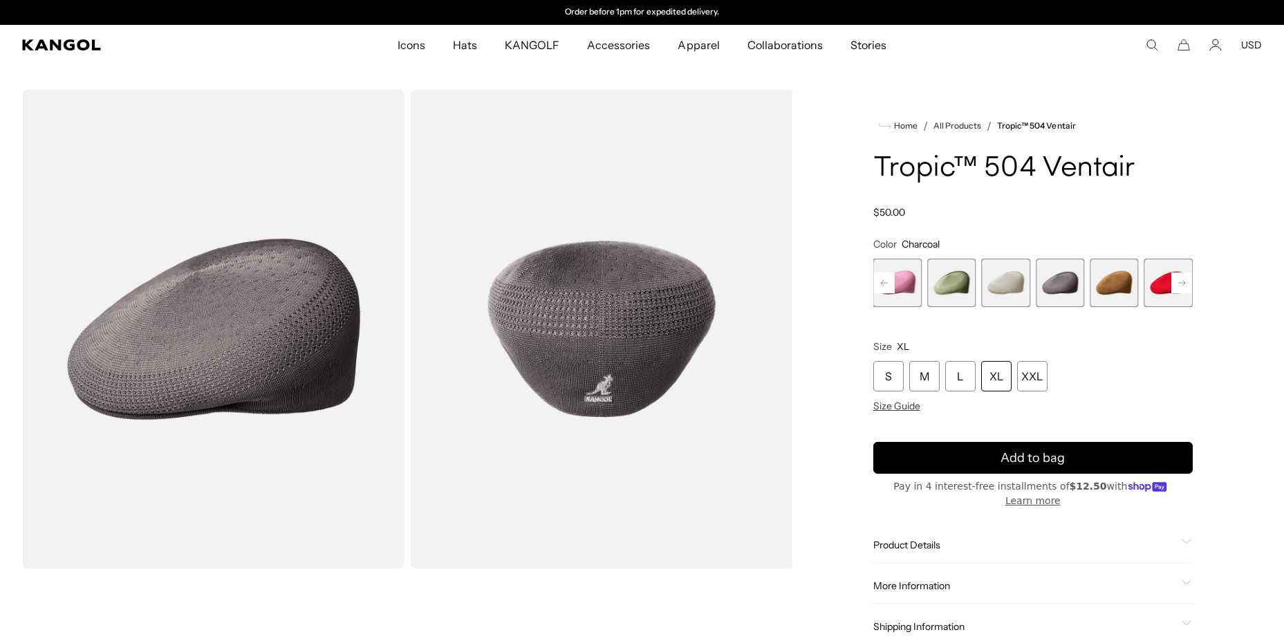
click at [1186, 280] on rect at bounding box center [1181, 282] width 21 height 21
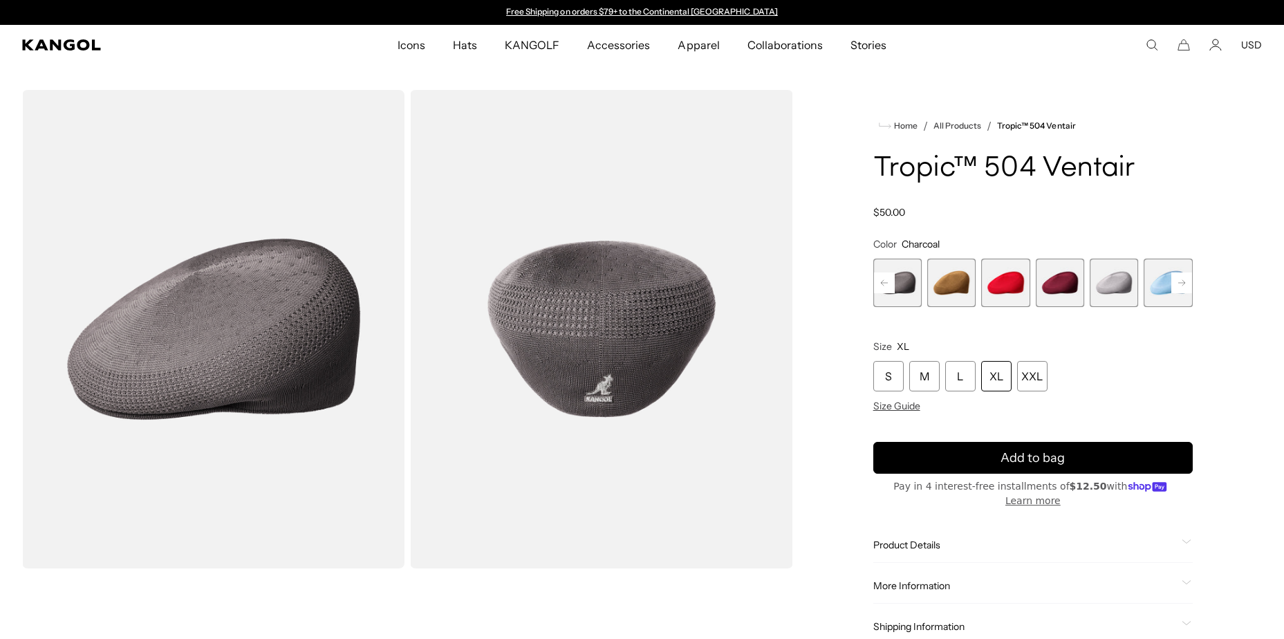
click at [1186, 280] on rect at bounding box center [1181, 282] width 21 height 21
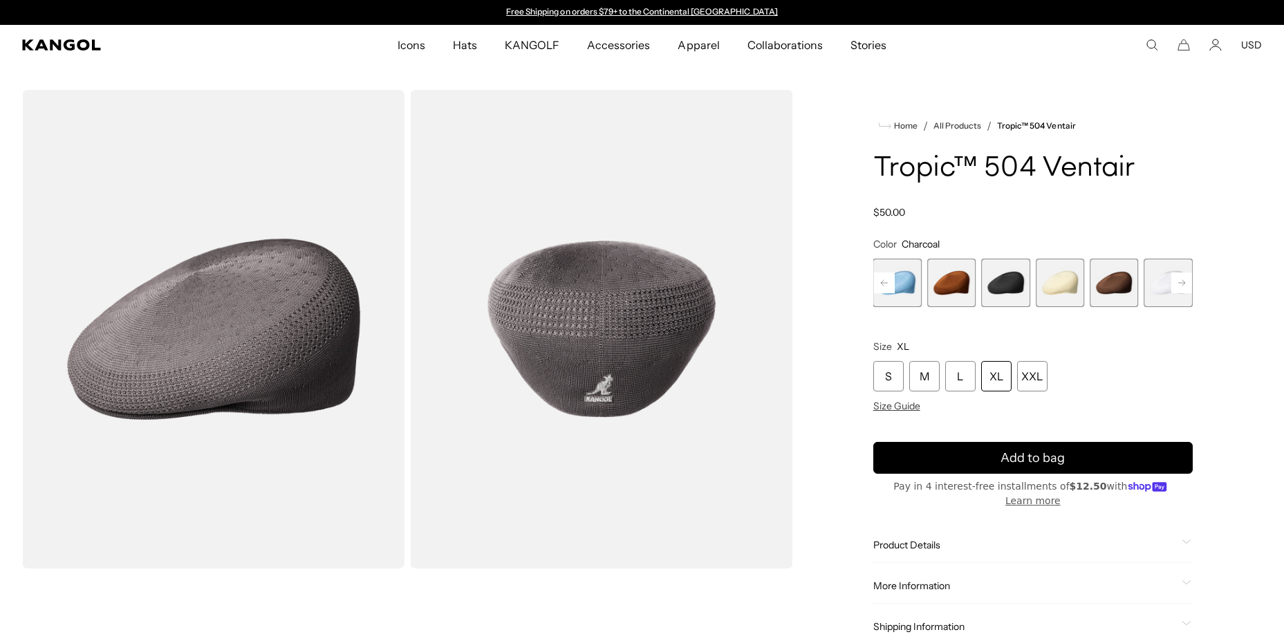
click at [996, 290] on span "18 of 22" at bounding box center [1005, 283] width 48 height 48
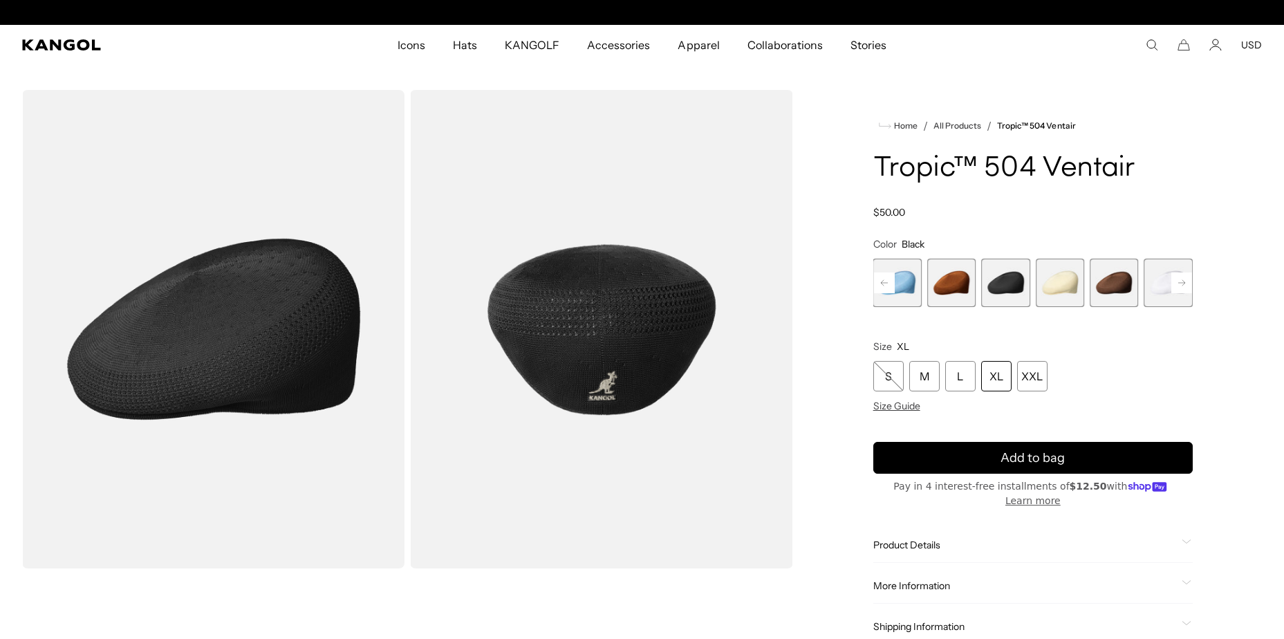
scroll to position [0, 285]
click at [1126, 287] on span "20 of 22" at bounding box center [1113, 283] width 48 height 48
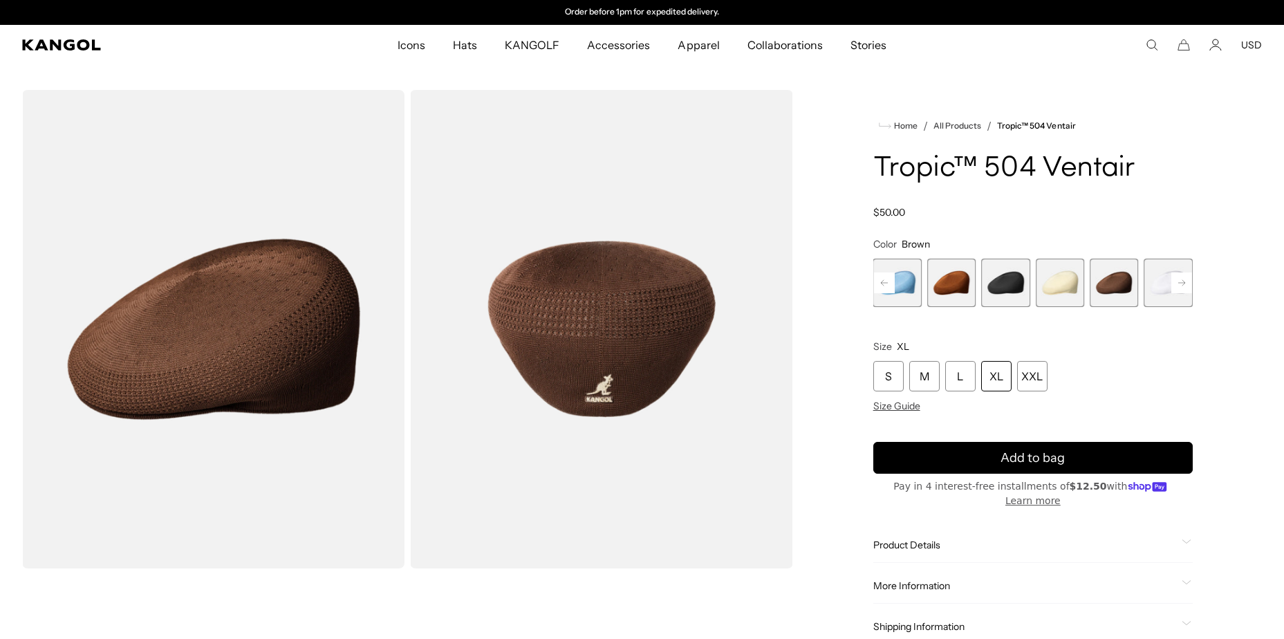
click at [1064, 288] on span "19 of 22" at bounding box center [1059, 283] width 48 height 48
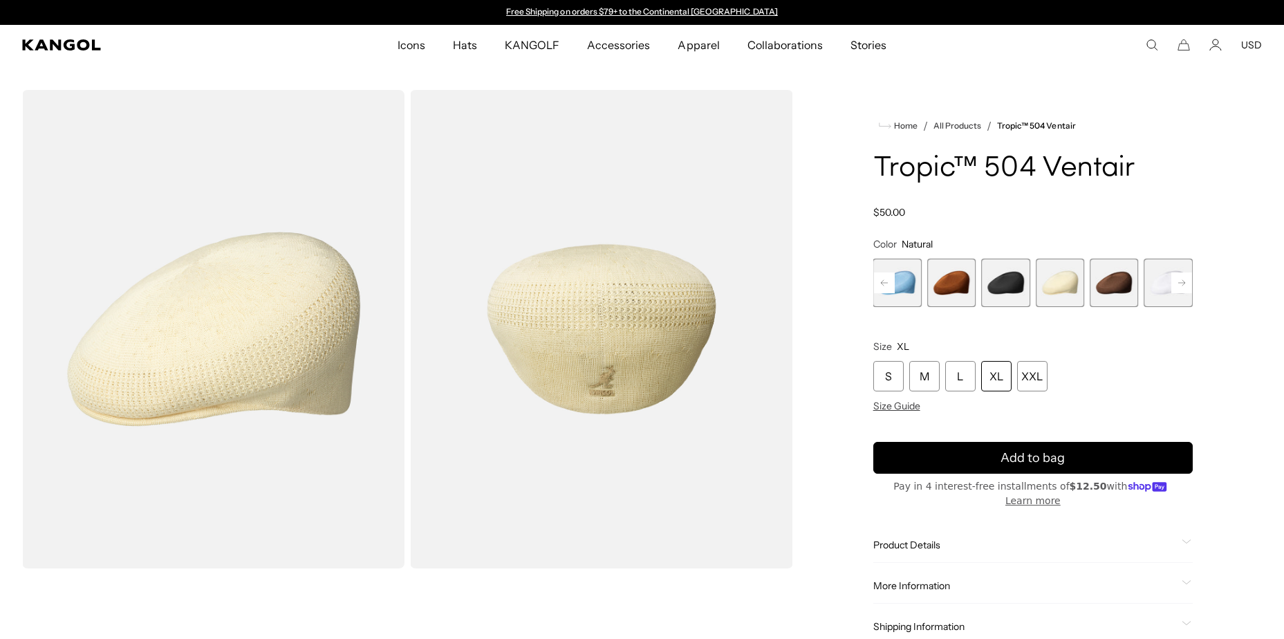
click at [1024, 274] on span "18 of 22" at bounding box center [1005, 283] width 48 height 48
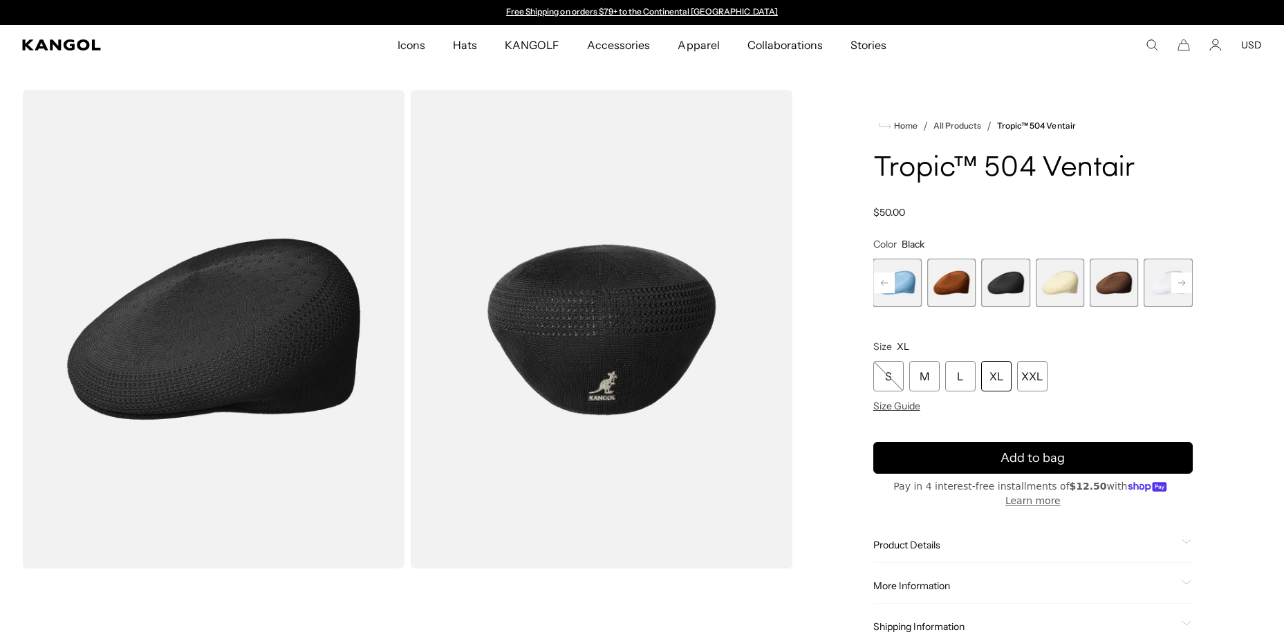
click at [1175, 285] on rect at bounding box center [1181, 282] width 21 height 21
click at [1175, 285] on span "22 of 22" at bounding box center [1168, 283] width 48 height 48
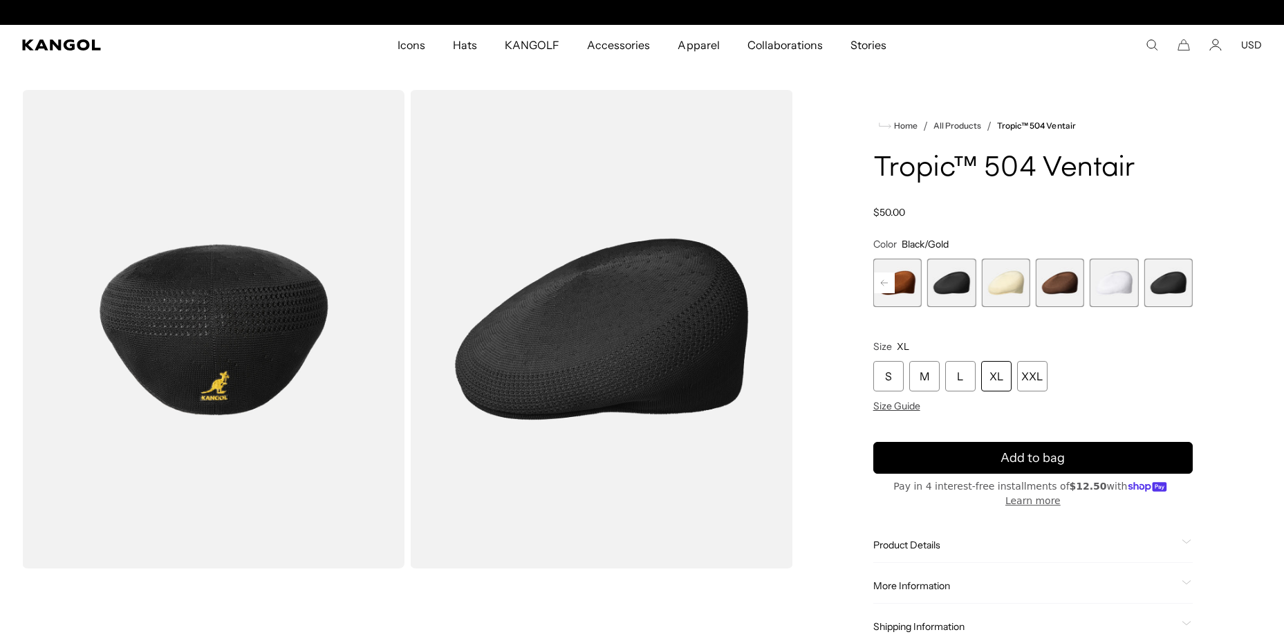
scroll to position [0, 285]
click at [946, 294] on span "18 of 22" at bounding box center [951, 283] width 48 height 48
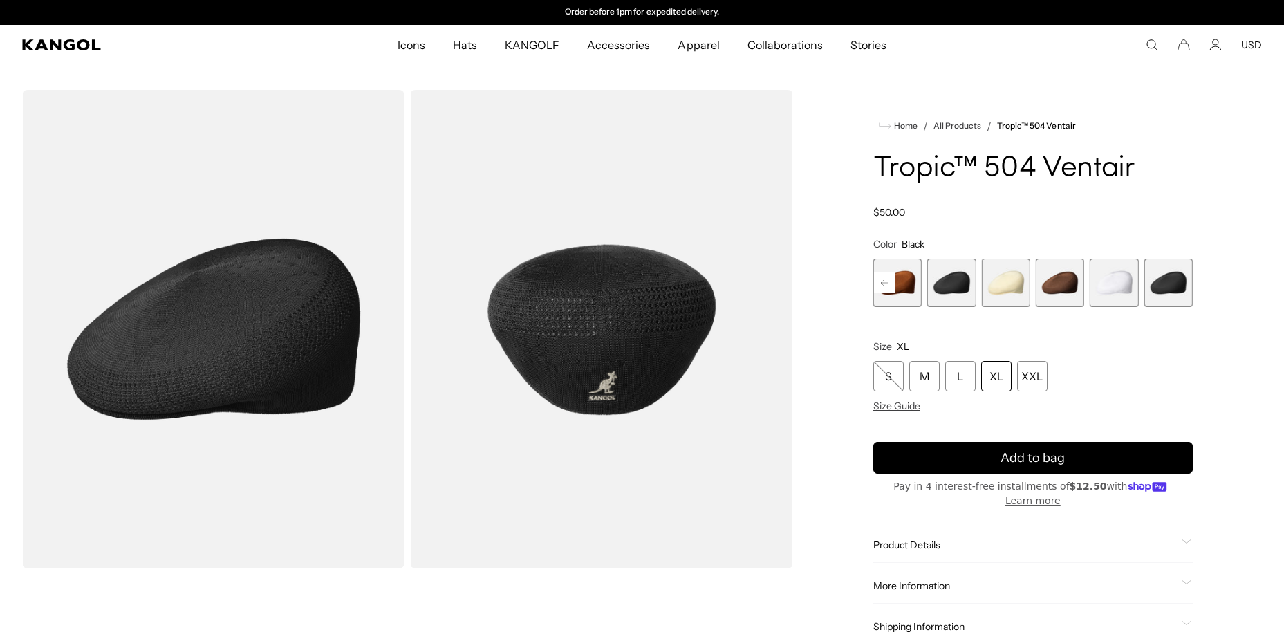
click at [881, 288] on rect at bounding box center [884, 282] width 21 height 21
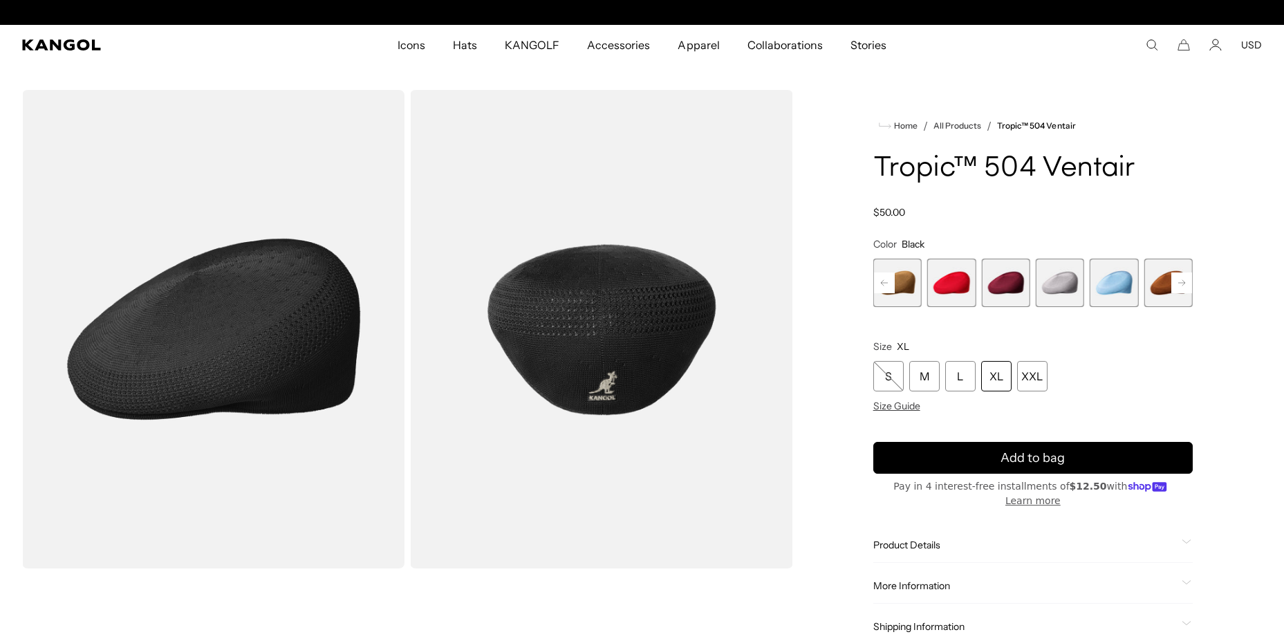
click at [881, 288] on rect at bounding box center [884, 282] width 21 height 21
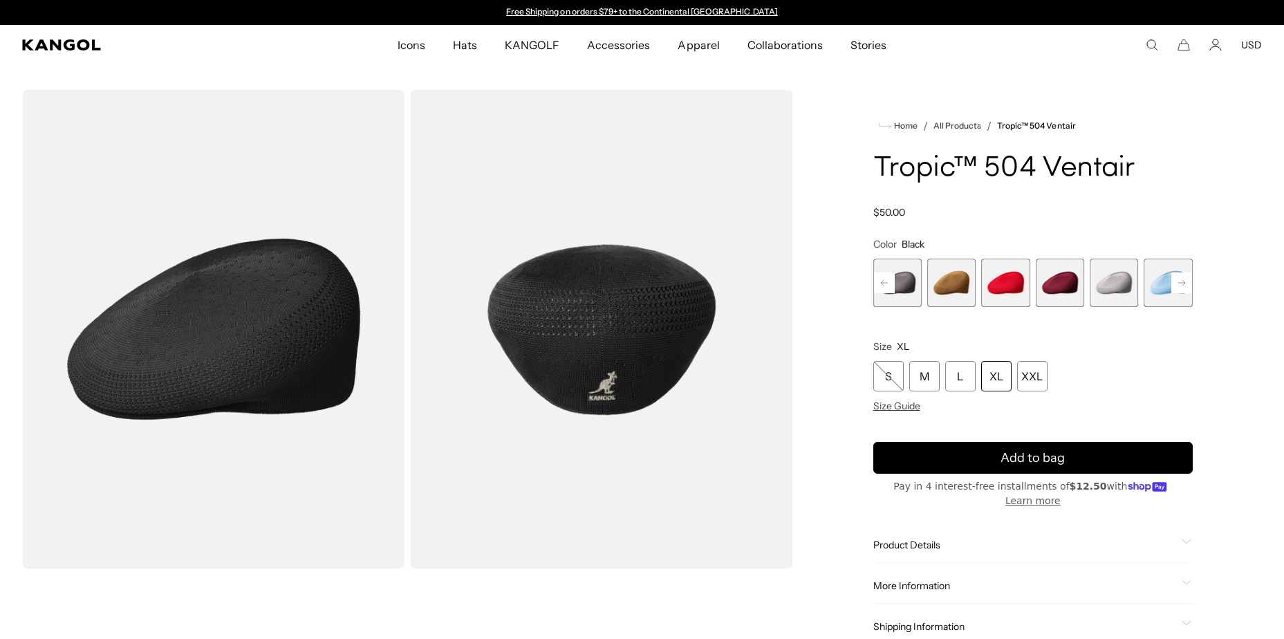
click at [881, 288] on rect at bounding box center [884, 282] width 21 height 21
click at [882, 288] on rect at bounding box center [884, 282] width 21 height 21
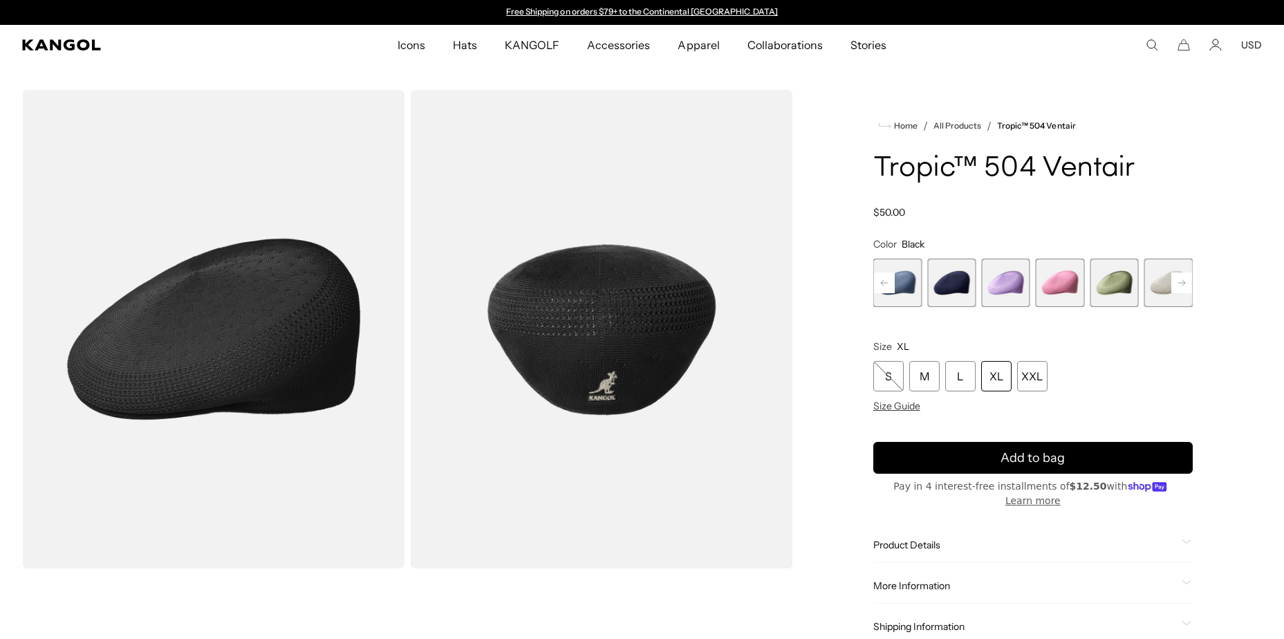
click at [882, 288] on rect at bounding box center [884, 282] width 21 height 21
click at [883, 288] on rect at bounding box center [884, 282] width 21 height 21
click at [885, 288] on rect at bounding box center [884, 282] width 21 height 21
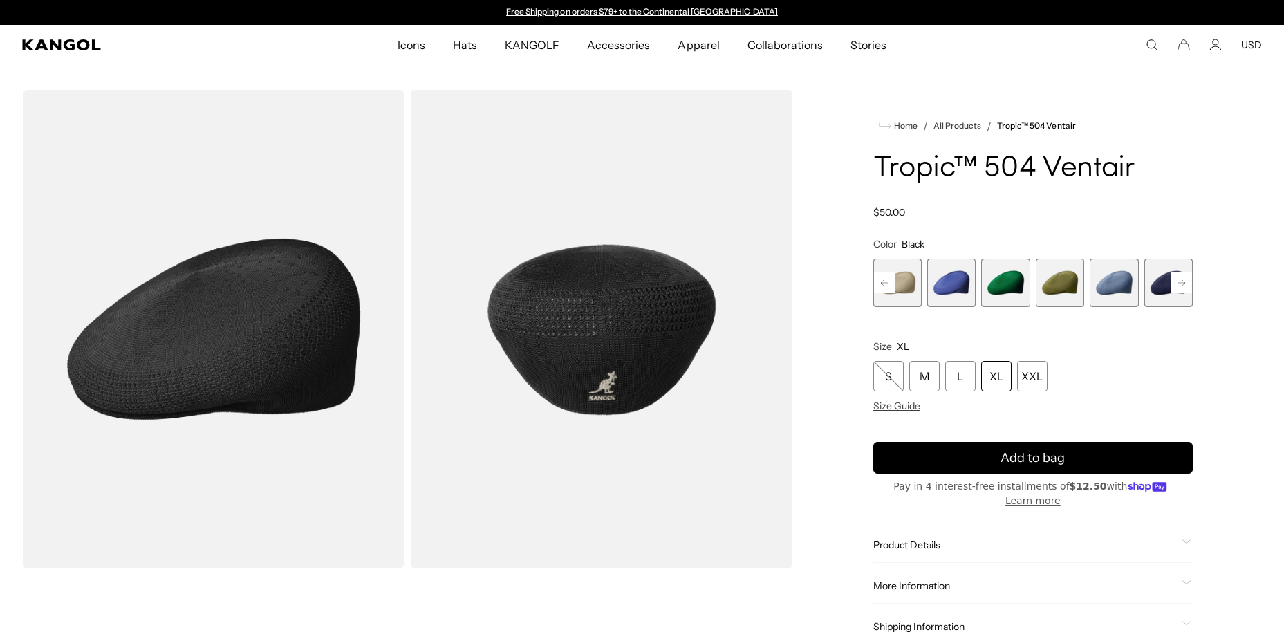
click at [885, 288] on rect at bounding box center [884, 282] width 21 height 21
click at [885, 288] on span "1 of 22" at bounding box center [897, 283] width 48 height 48
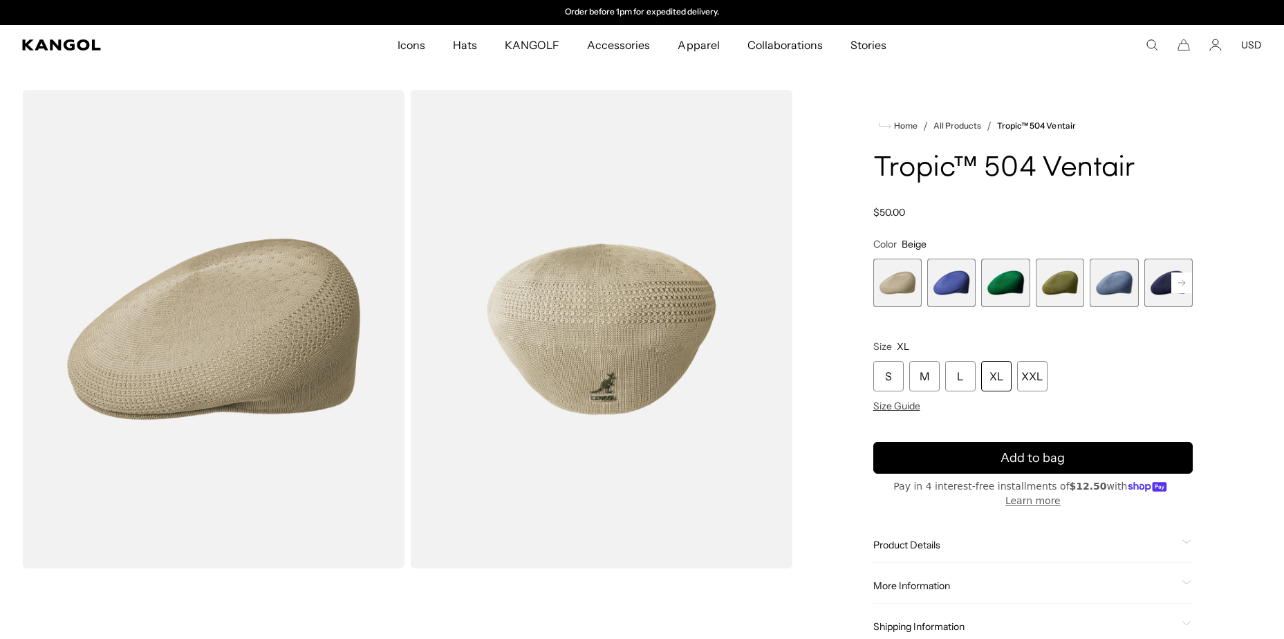
click at [883, 293] on span "1 of 22" at bounding box center [897, 283] width 48 height 48
click at [940, 283] on span "2 of 22" at bounding box center [951, 283] width 48 height 48
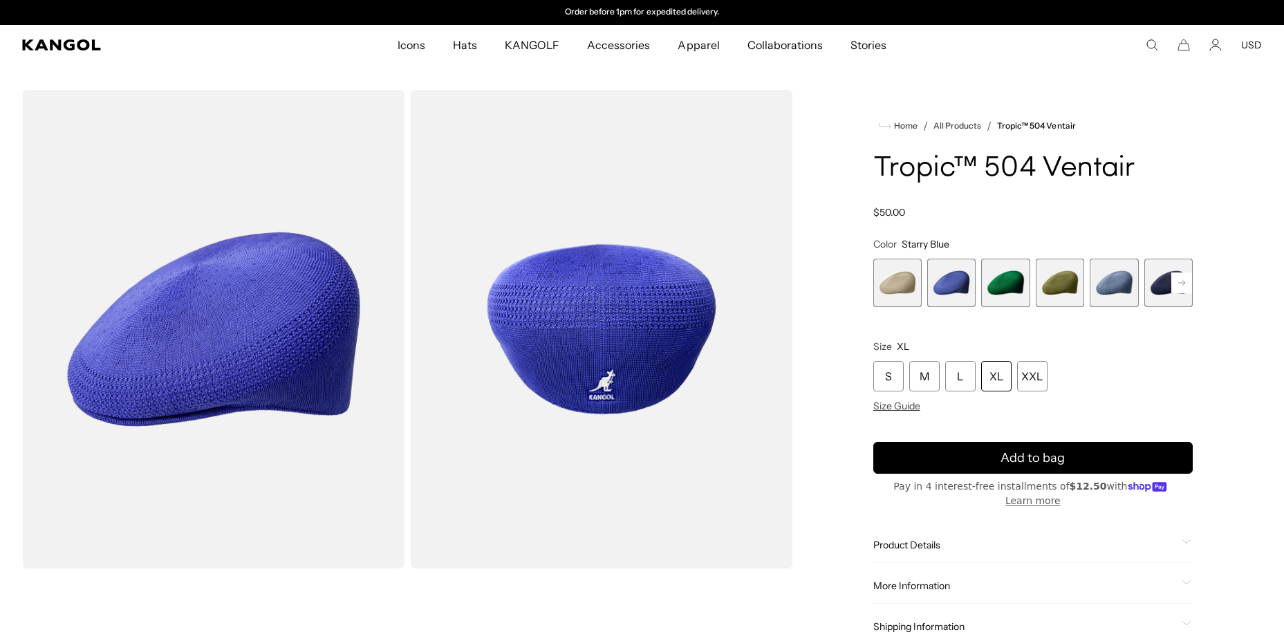
click at [1049, 276] on span "4 of 22" at bounding box center [1059, 283] width 48 height 48
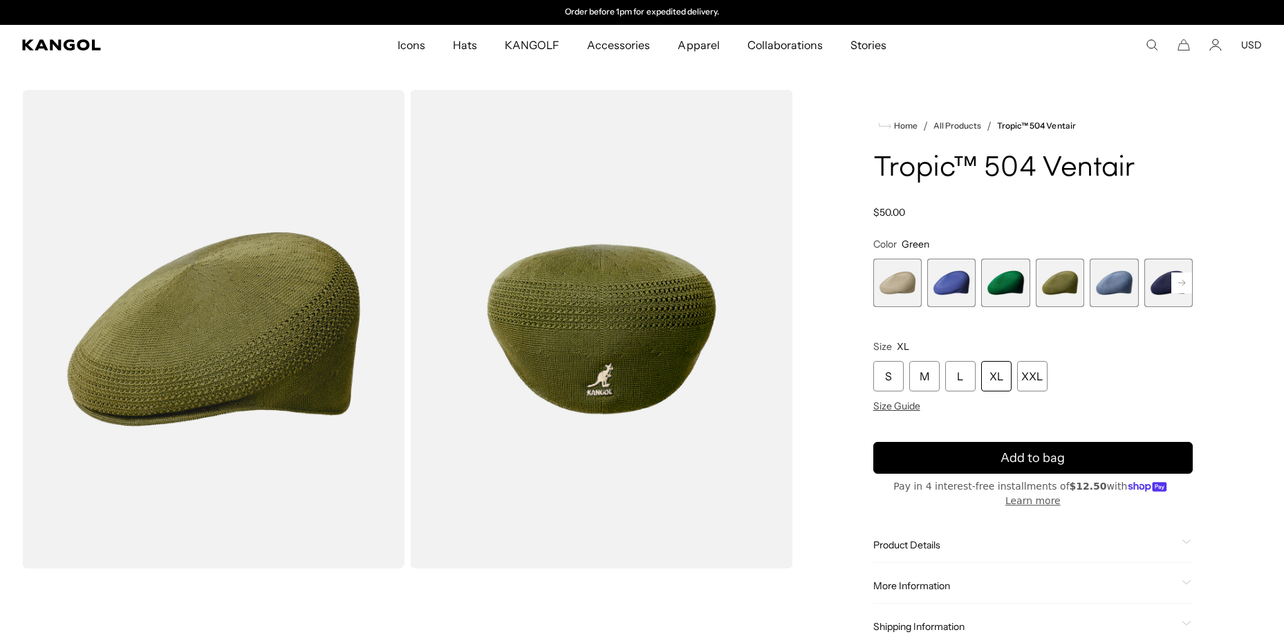
click at [1099, 283] on span "5 of 22" at bounding box center [1113, 283] width 48 height 48
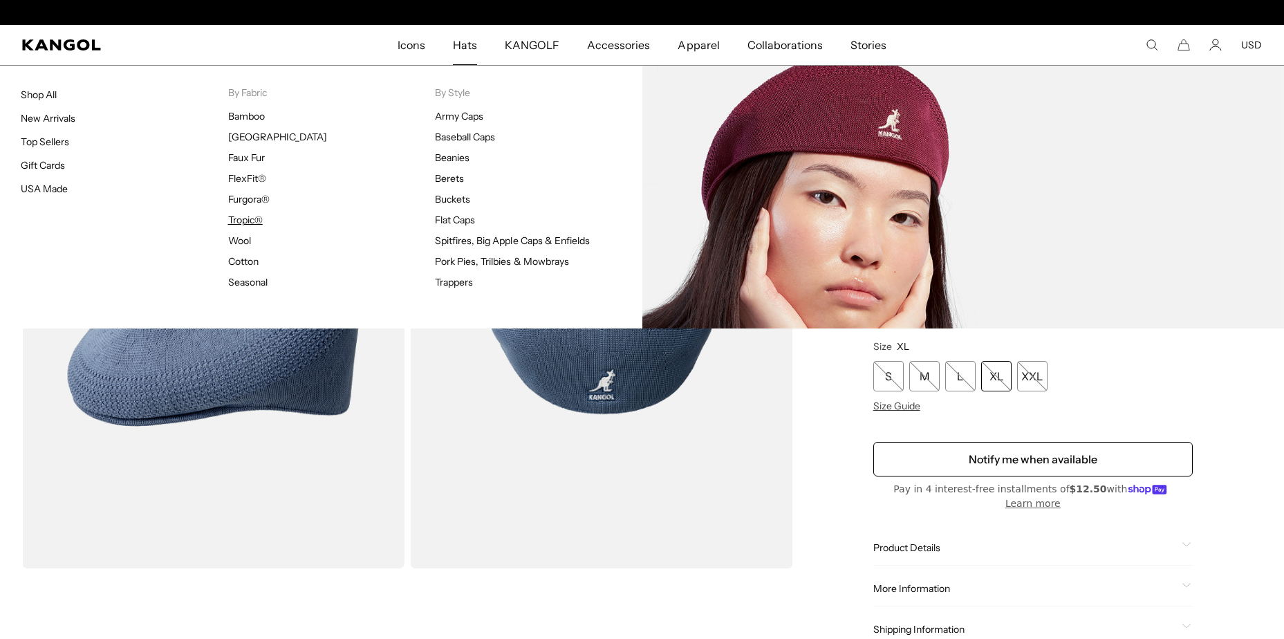
click at [255, 218] on link "Tropic®" at bounding box center [245, 220] width 35 height 12
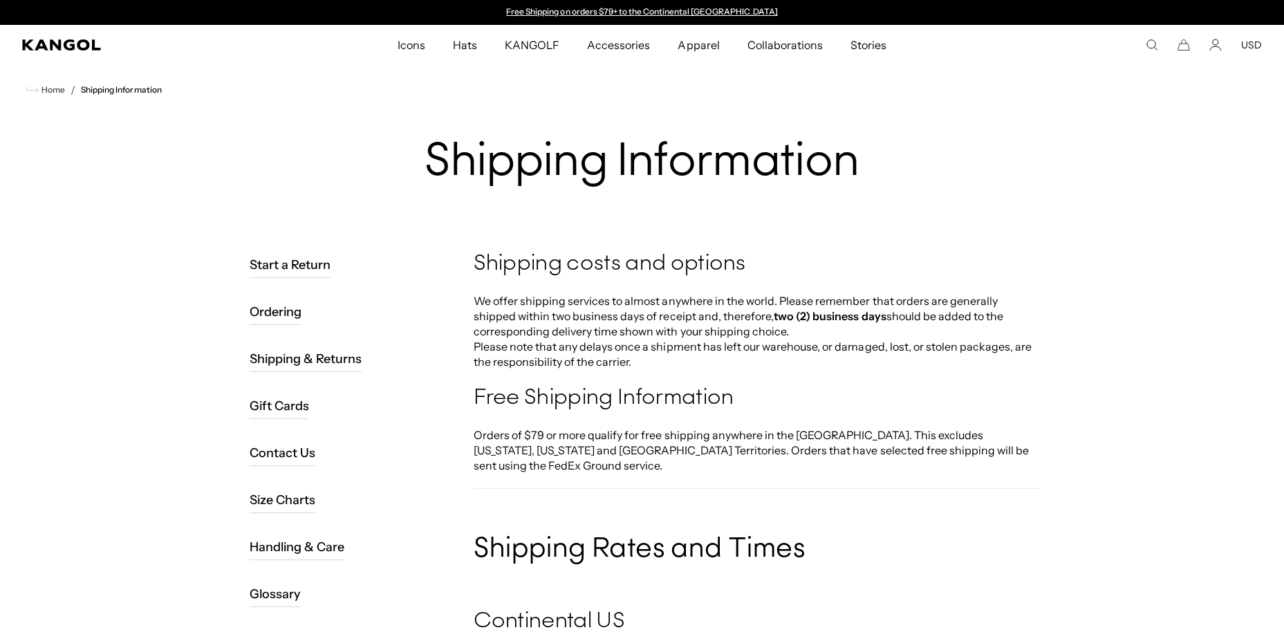
click at [297, 352] on link "Shipping & Returns" at bounding box center [306, 359] width 113 height 26
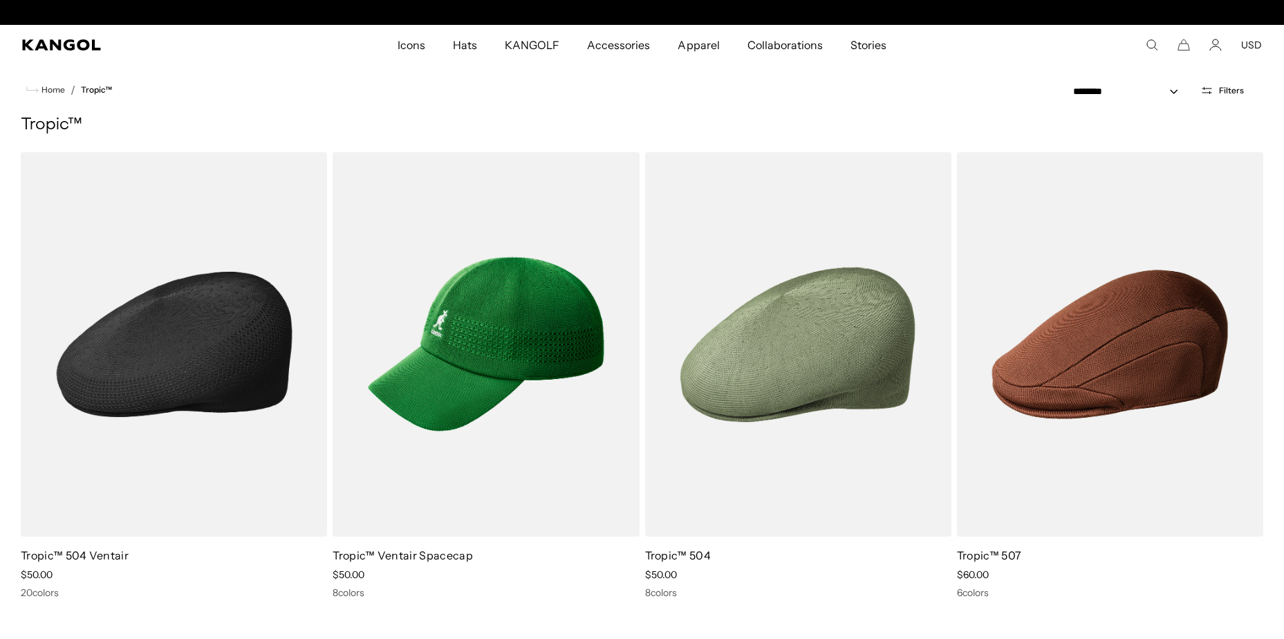
scroll to position [0, 285]
click at [125, 434] on img at bounding box center [174, 344] width 306 height 384
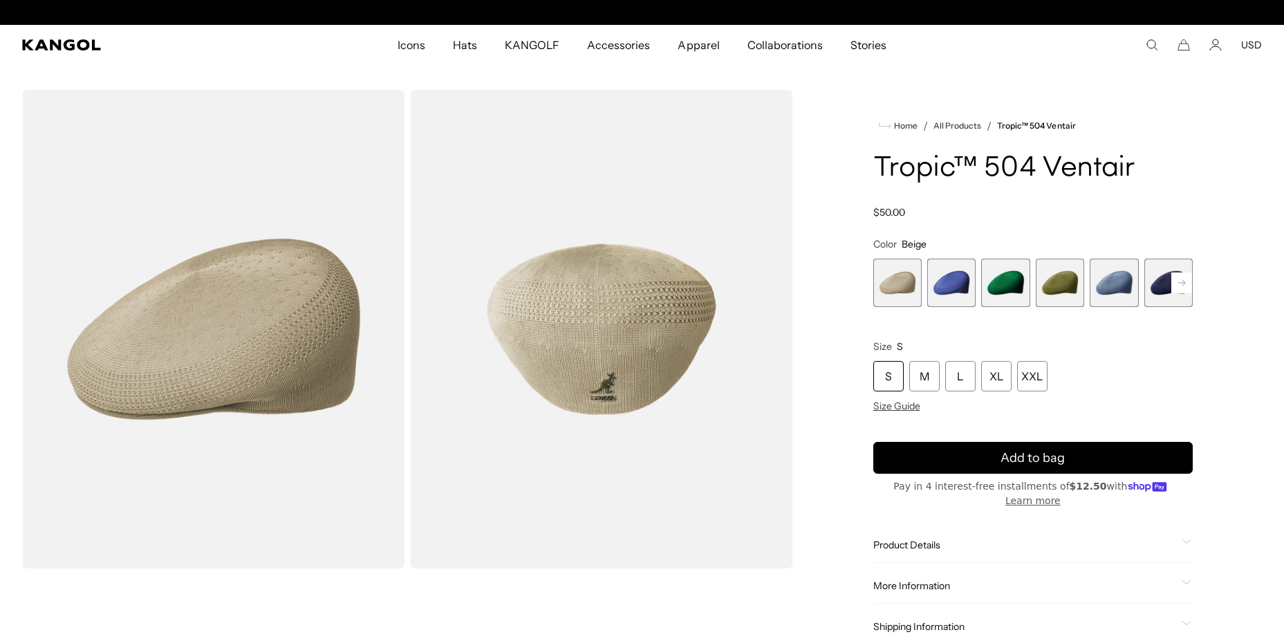
scroll to position [0, 285]
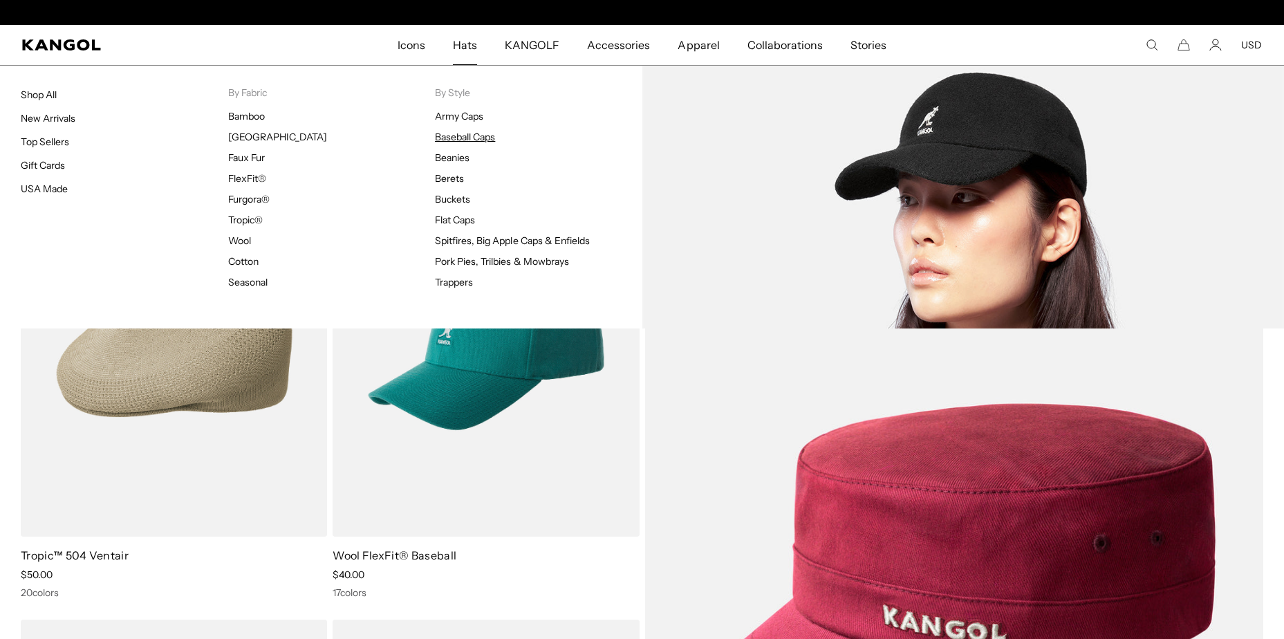
scroll to position [0, 285]
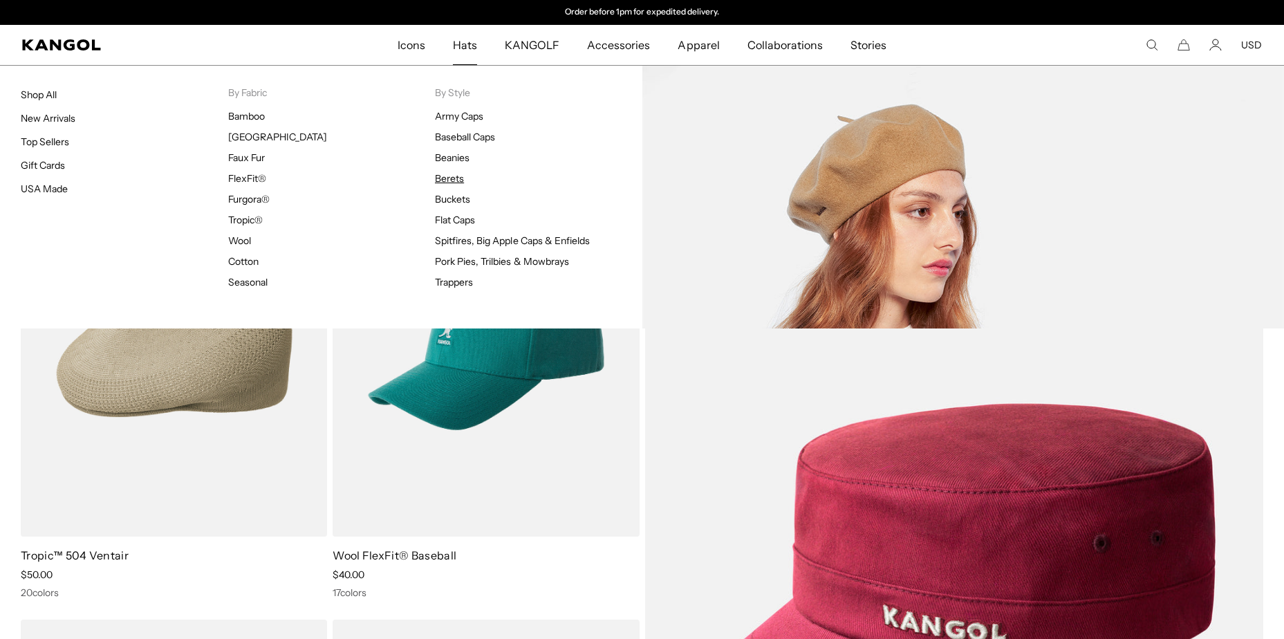
click at [456, 176] on link "Berets" at bounding box center [449, 178] width 29 height 12
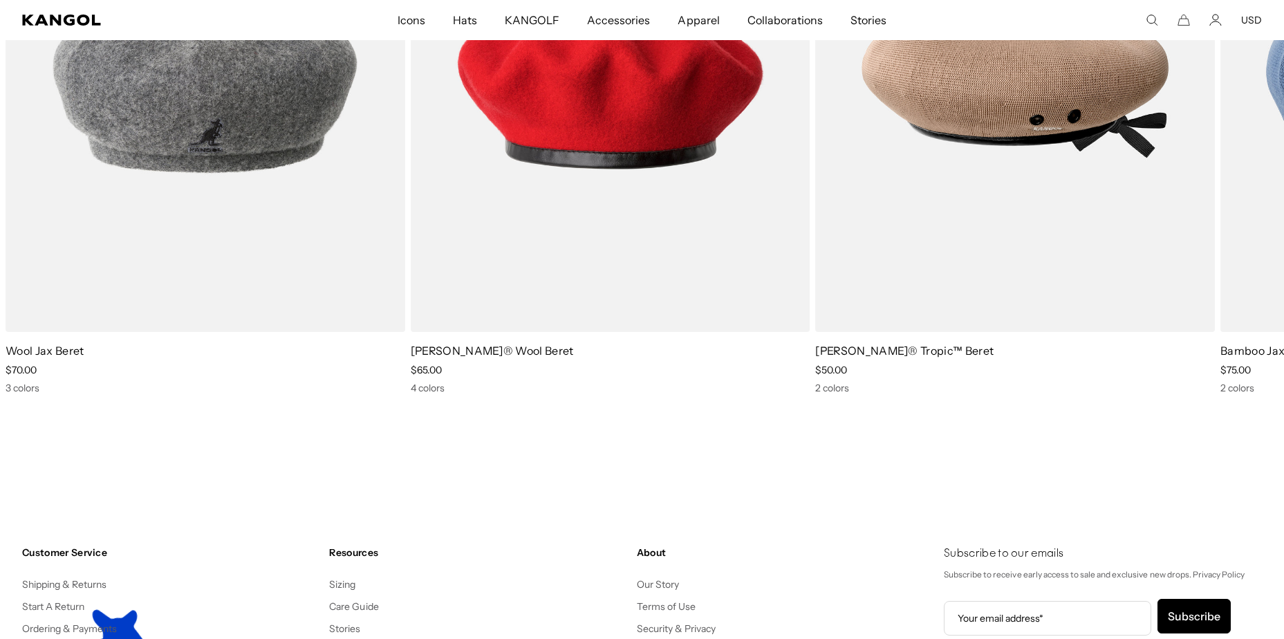
scroll to position [2350, 0]
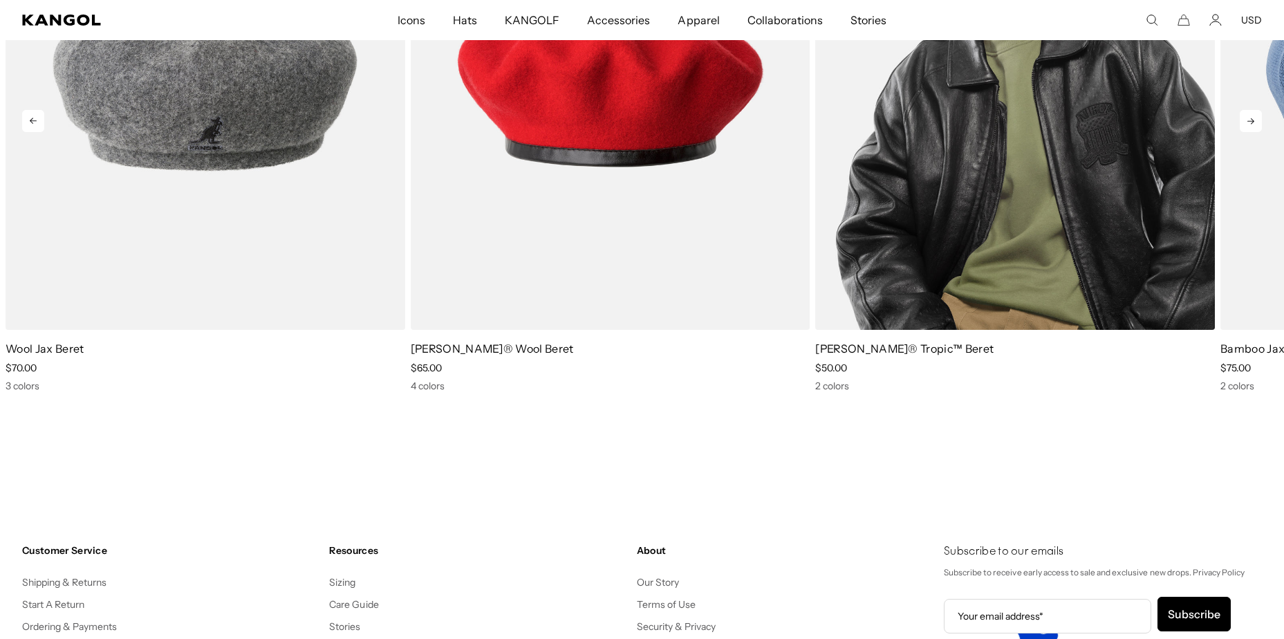
click at [986, 167] on img "3 of 9" at bounding box center [1015, 79] width 400 height 501
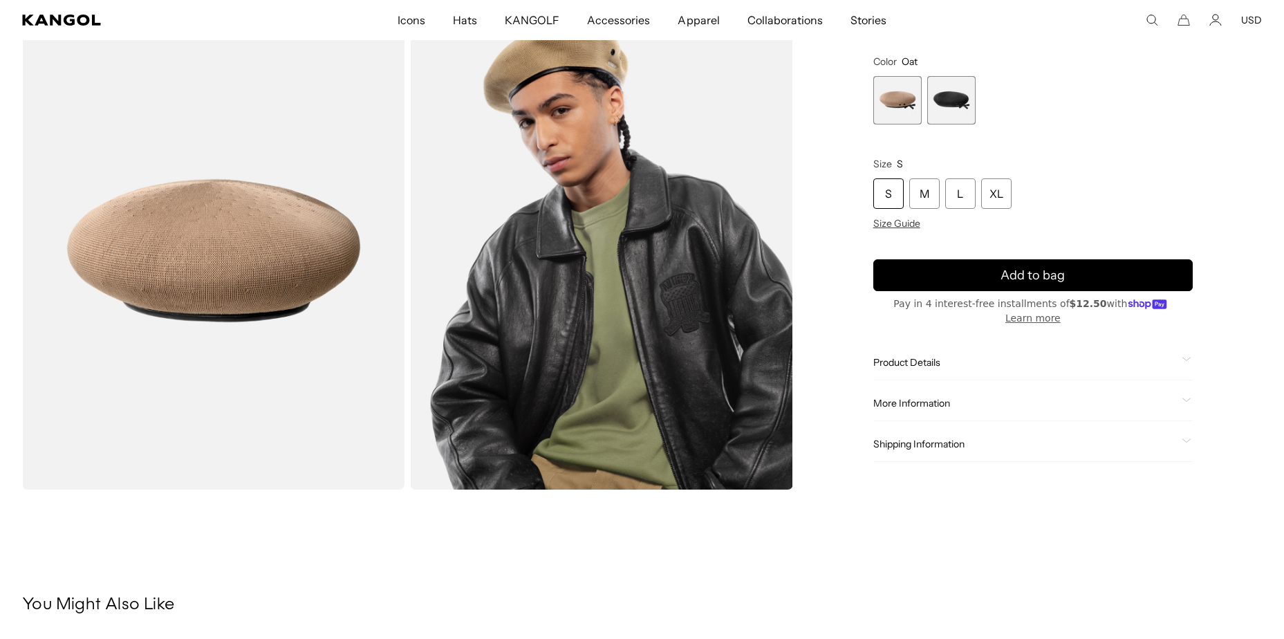
scroll to position [484, 0]
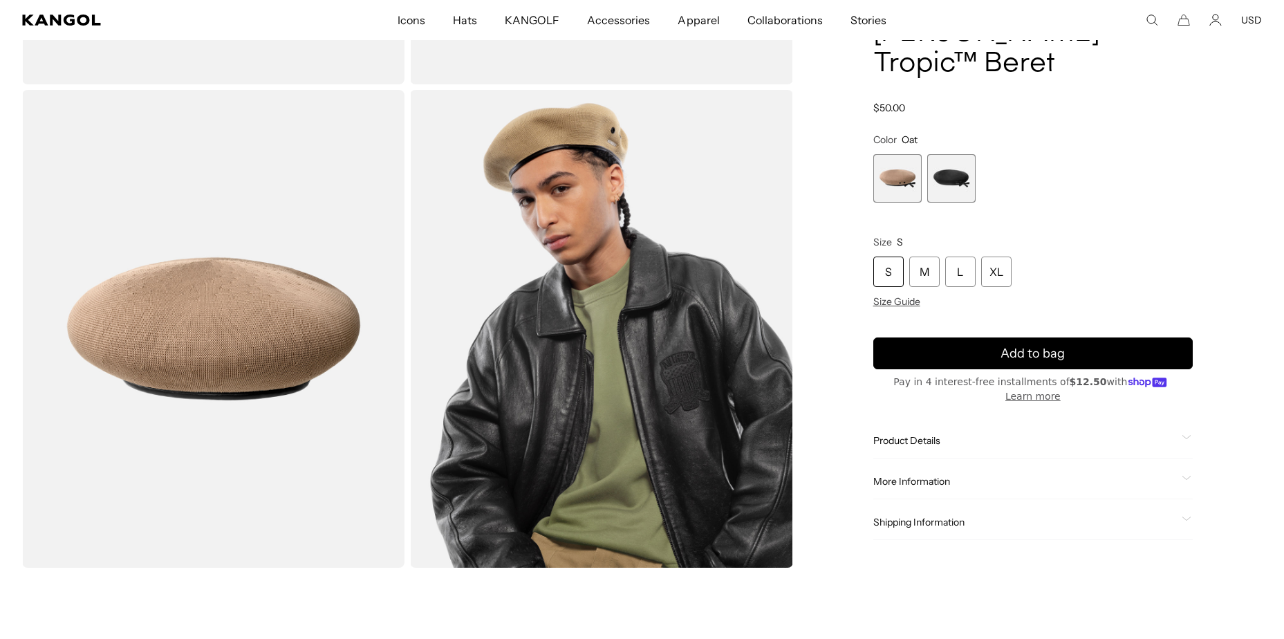
click at [956, 196] on span "2 of 2" at bounding box center [951, 178] width 48 height 48
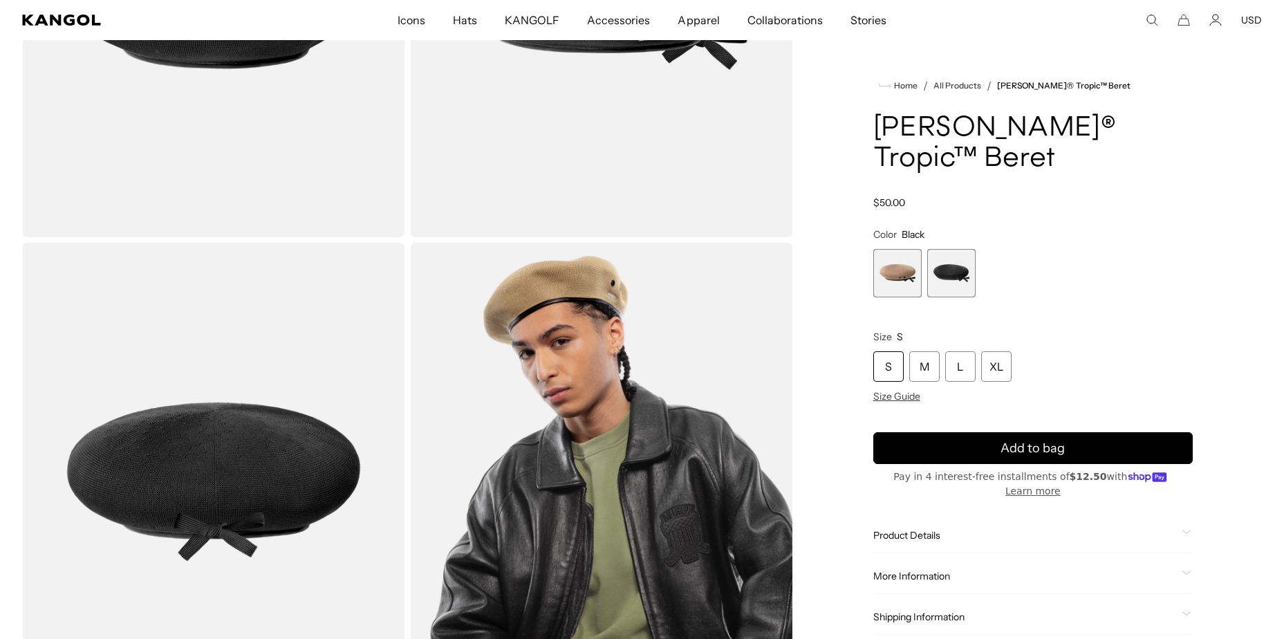
scroll to position [138, 0]
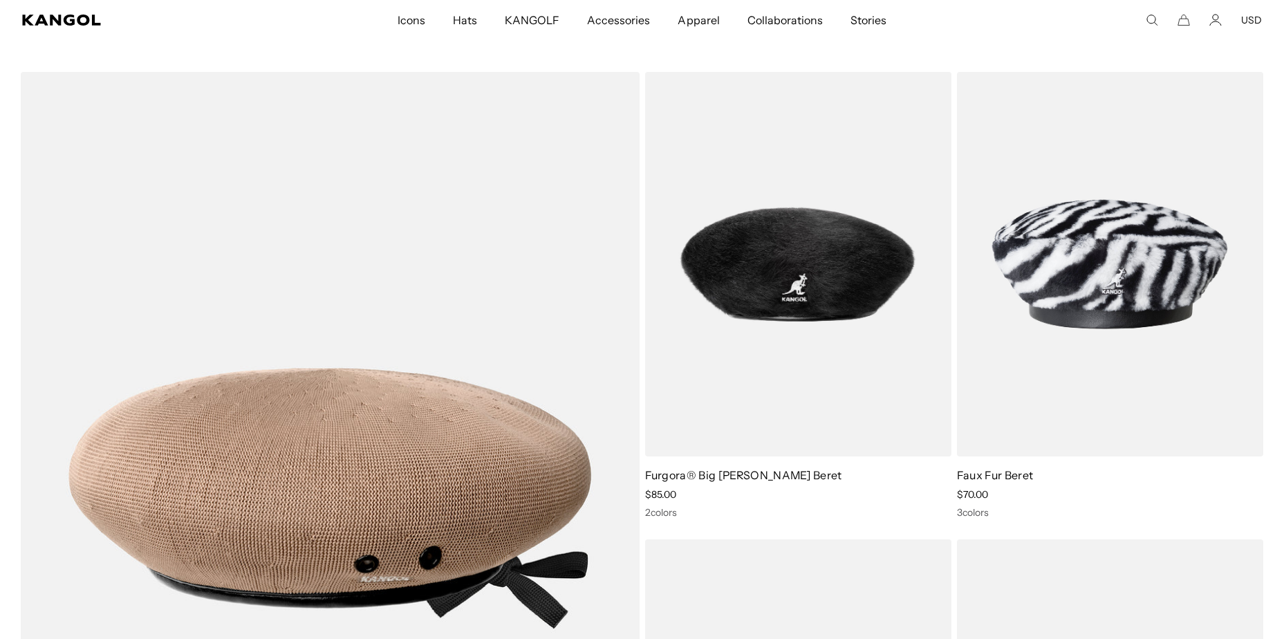
scroll to position [633, 0]
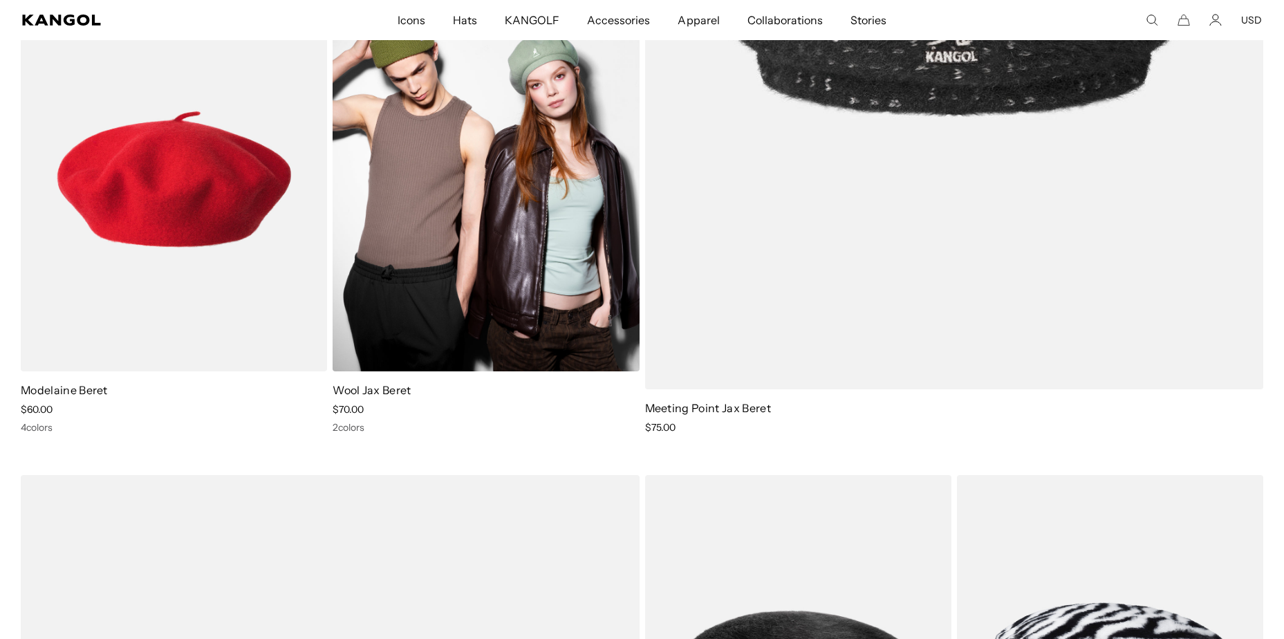
click at [397, 191] on img at bounding box center [485, 178] width 306 height 384
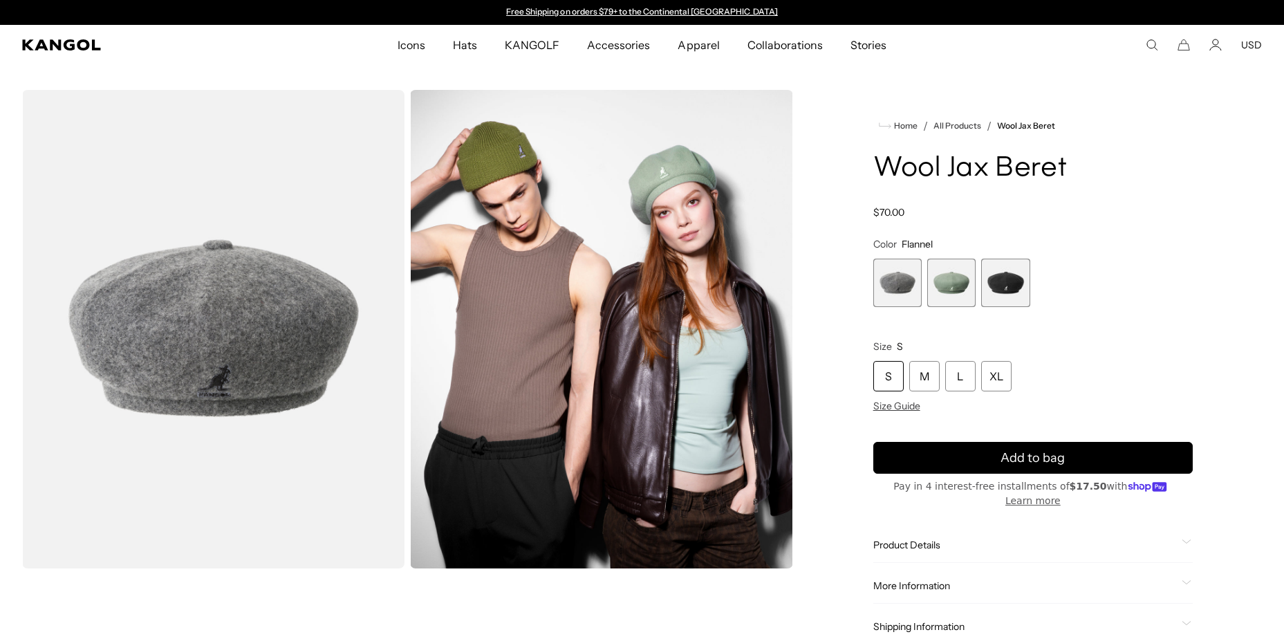
click at [959, 268] on span "2 of 3" at bounding box center [951, 283] width 48 height 48
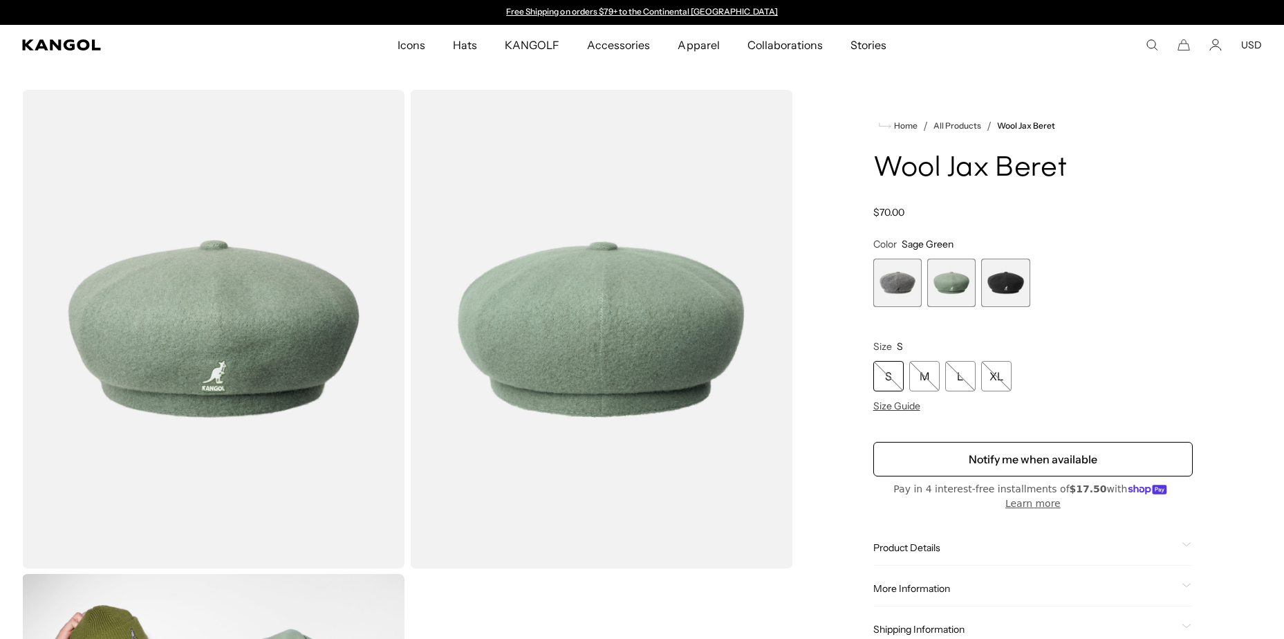
click at [1017, 279] on span "3 of 3" at bounding box center [1005, 283] width 48 height 48
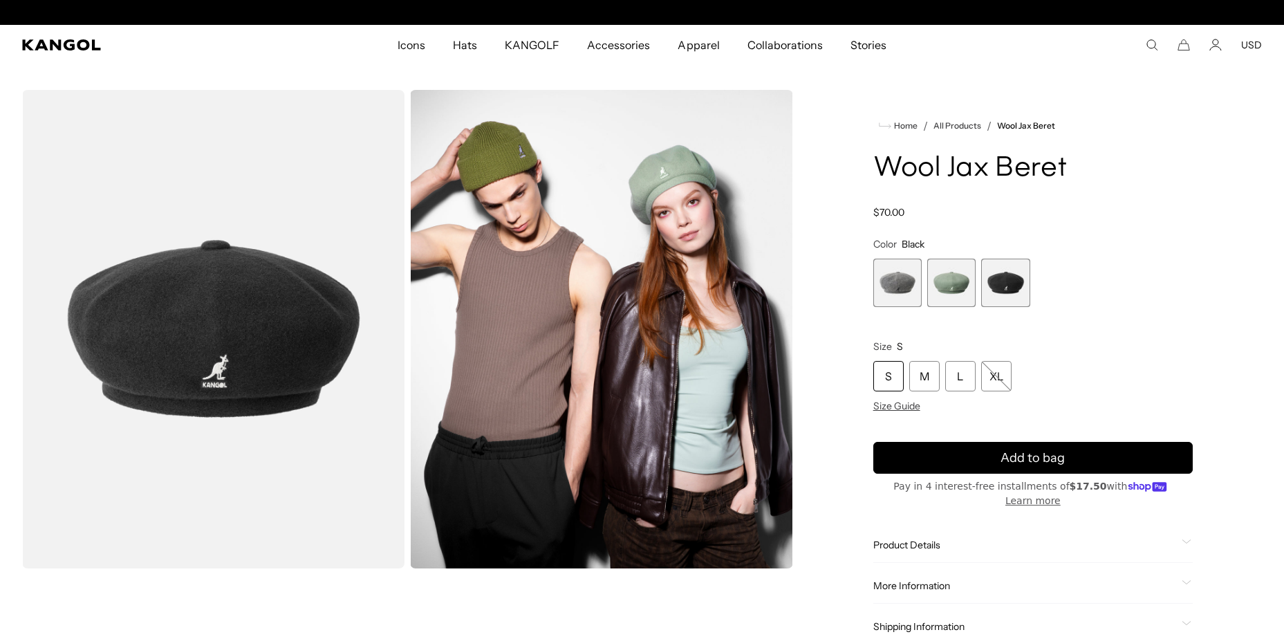
scroll to position [0, 285]
